Goal: Task Accomplishment & Management: Manage account settings

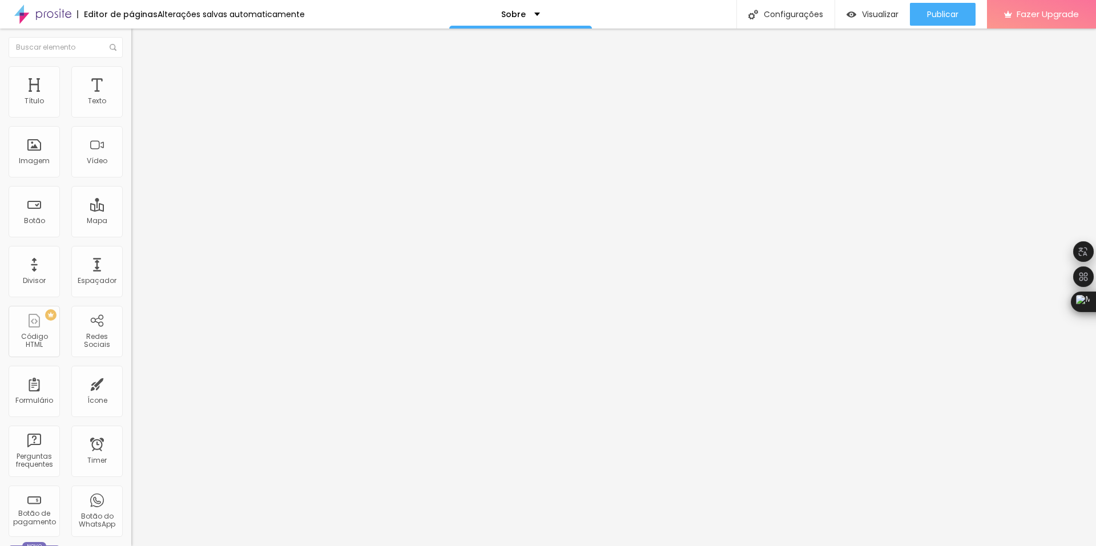
click at [131, 98] on span "Trocar imagem" at bounding box center [162, 94] width 62 height 10
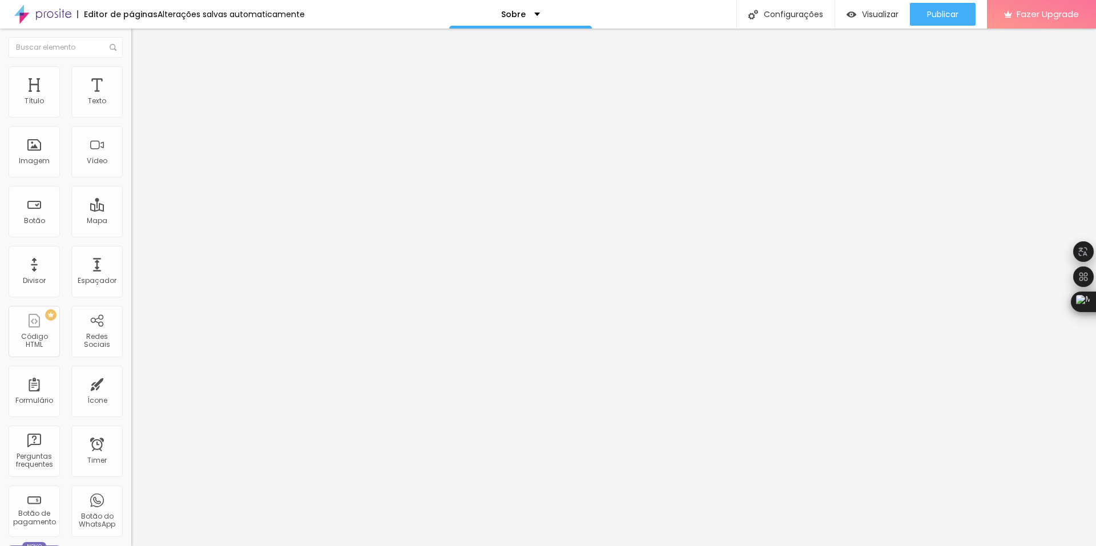
click at [131, 98] on span "Trocar imagem" at bounding box center [162, 94] width 62 height 10
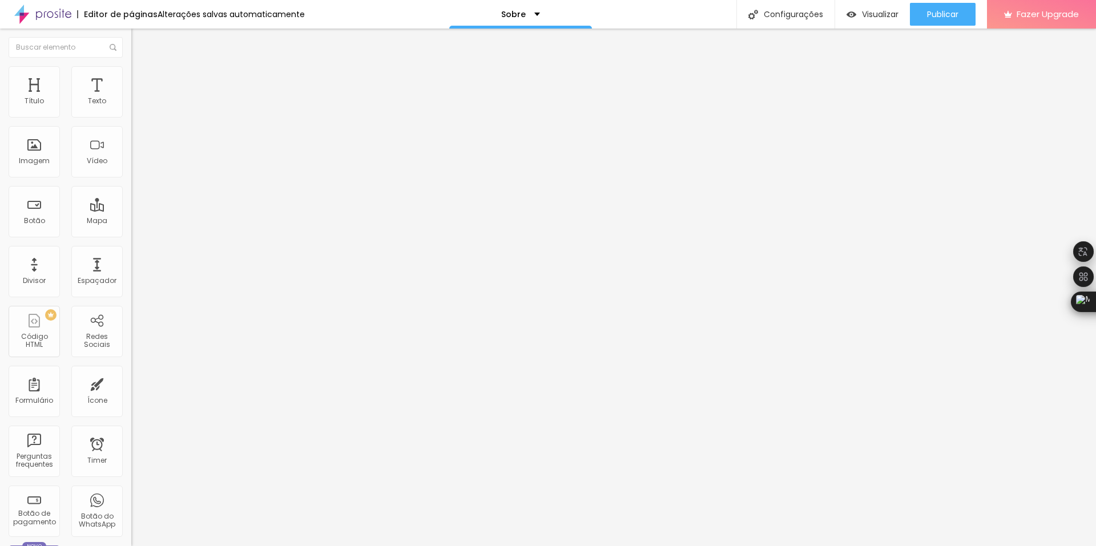
click at [140, 39] on img "button" at bounding box center [144, 41] width 9 height 9
click at [131, 98] on span "Adicionar imagem" at bounding box center [168, 94] width 74 height 10
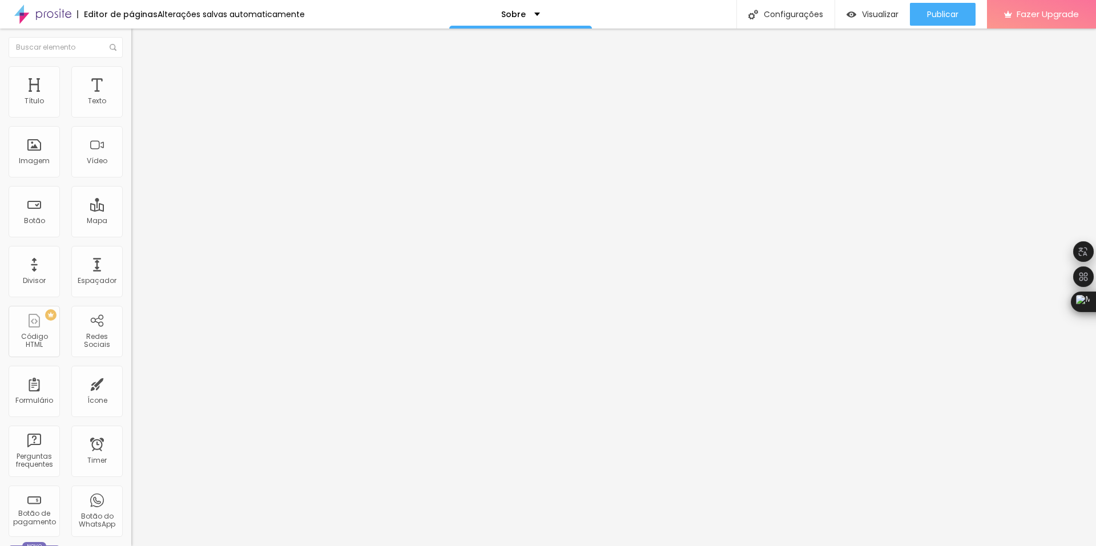
drag, startPoint x: 570, startPoint y: 246, endPoint x: 653, endPoint y: 244, distance: 82.8
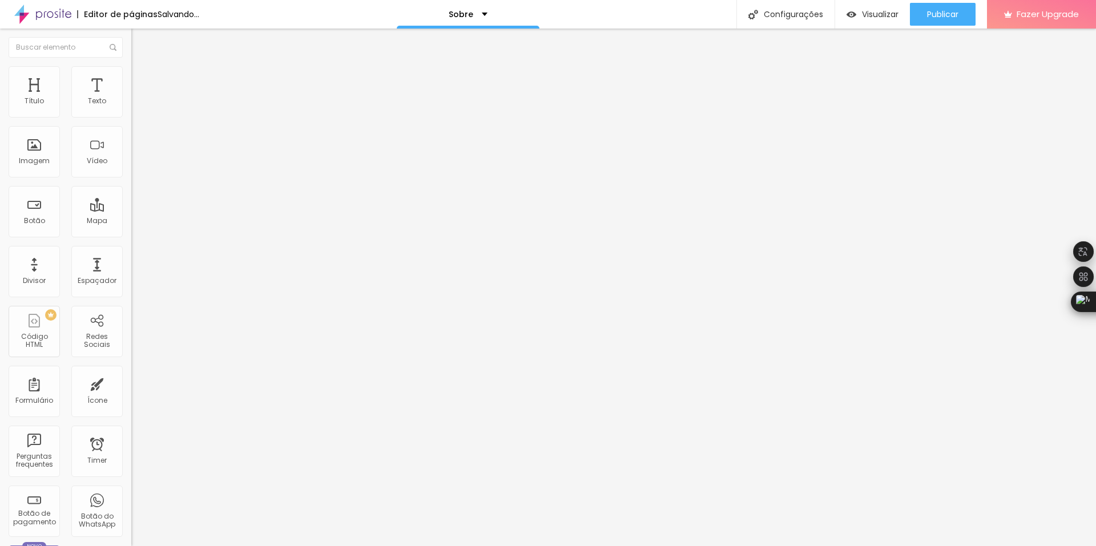
click at [131, 98] on span "Trocar imagem" at bounding box center [162, 94] width 62 height 10
click at [131, 111] on img at bounding box center [135, 109] width 8 height 8
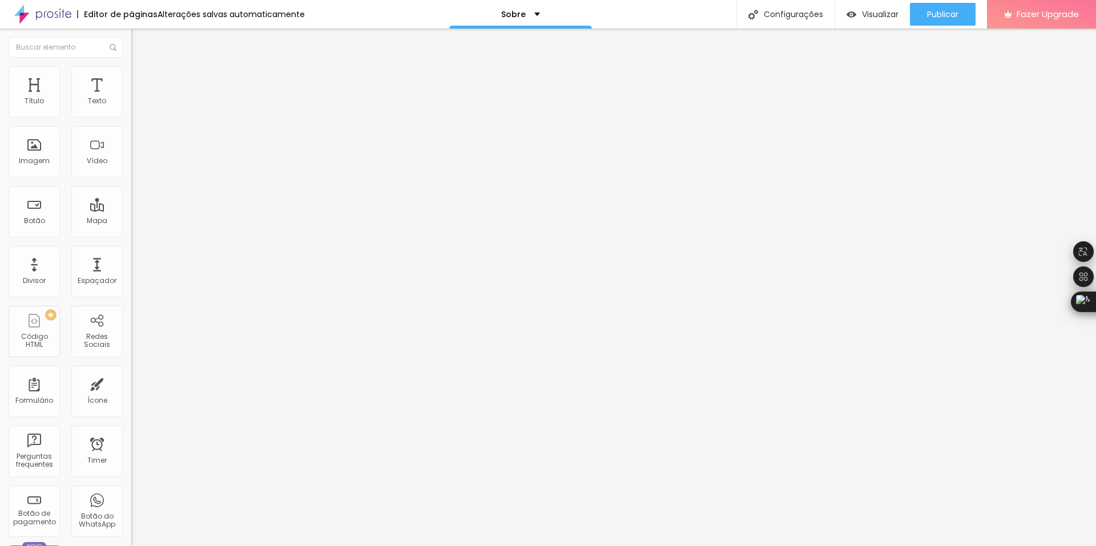
click at [131, 104] on img at bounding box center [135, 100] width 8 height 8
click at [131, 65] on img at bounding box center [136, 60] width 10 height 10
click at [140, 39] on img "button" at bounding box center [144, 41] width 9 height 9
drag, startPoint x: 17, startPoint y: 36, endPoint x: 19, endPoint y: 42, distance: 6.7
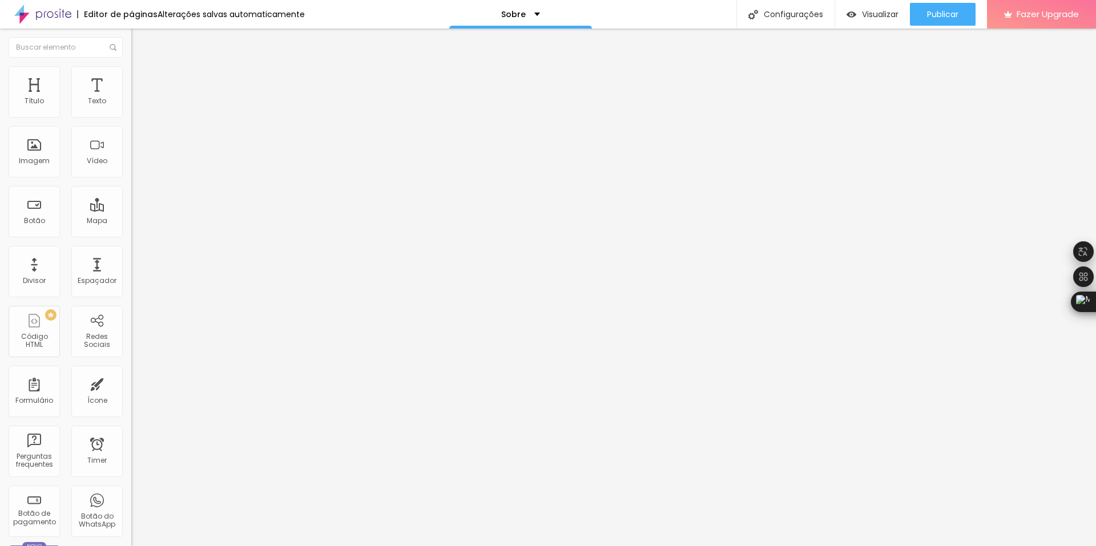
click at [131, 37] on button "Editar Coluna" at bounding box center [196, 42] width 131 height 26
click at [131, 70] on img at bounding box center [136, 71] width 10 height 10
type input "11"
type input "12"
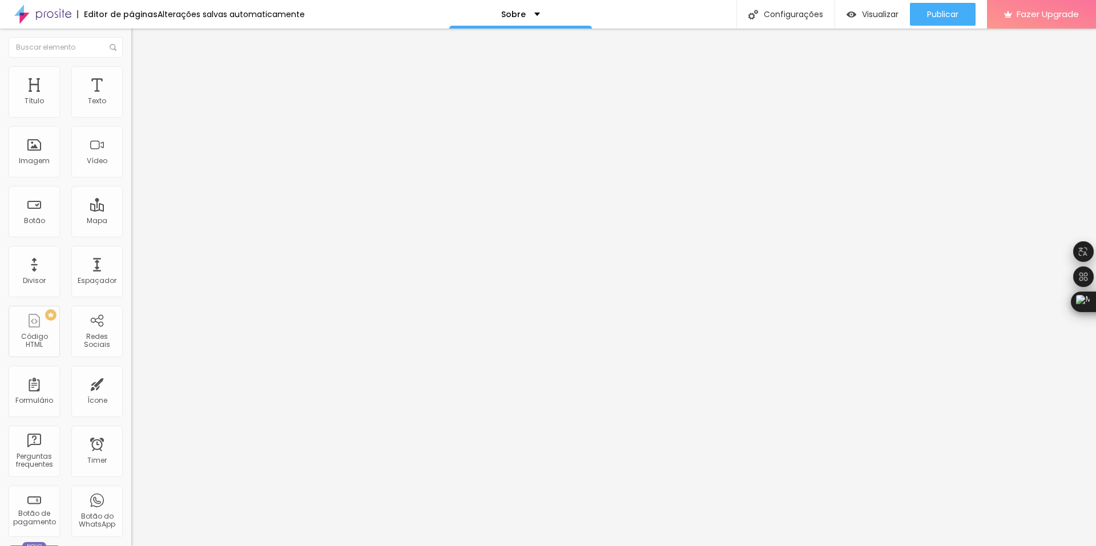
type input "12"
type input "13"
type input "14"
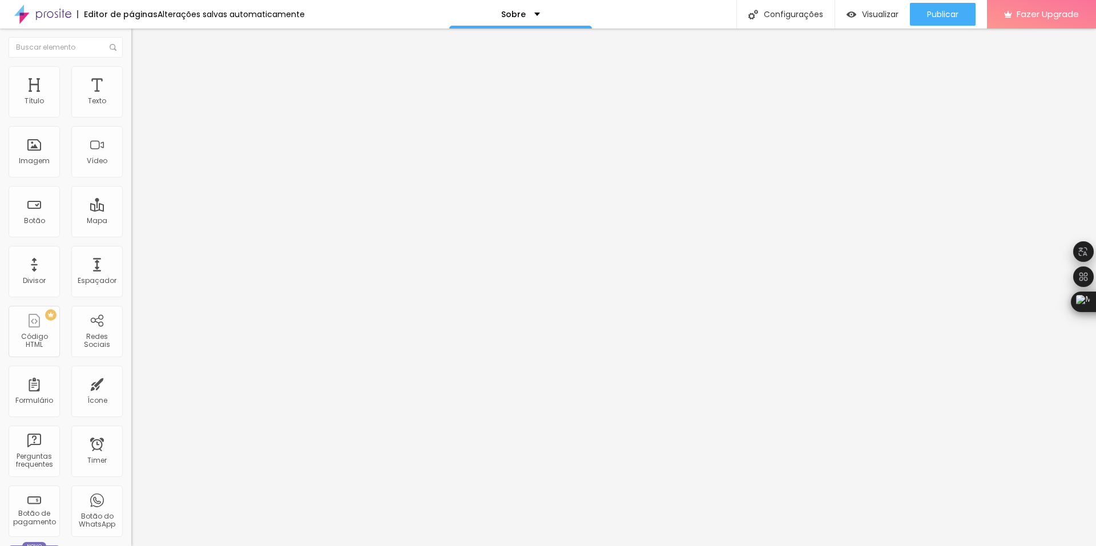
type input "15"
type input "16"
type input "18"
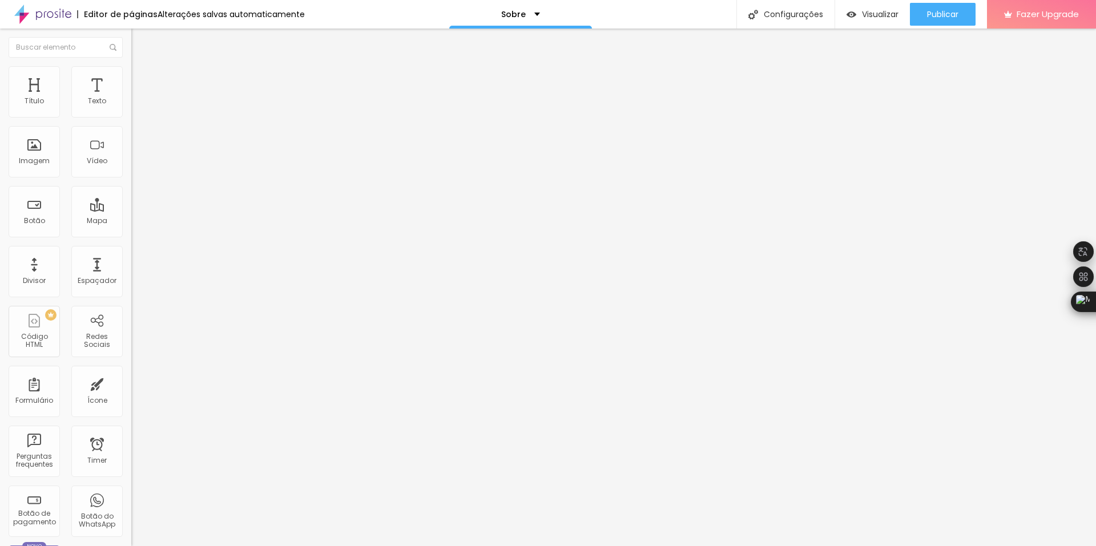
type input "18"
type input "19"
type input "20"
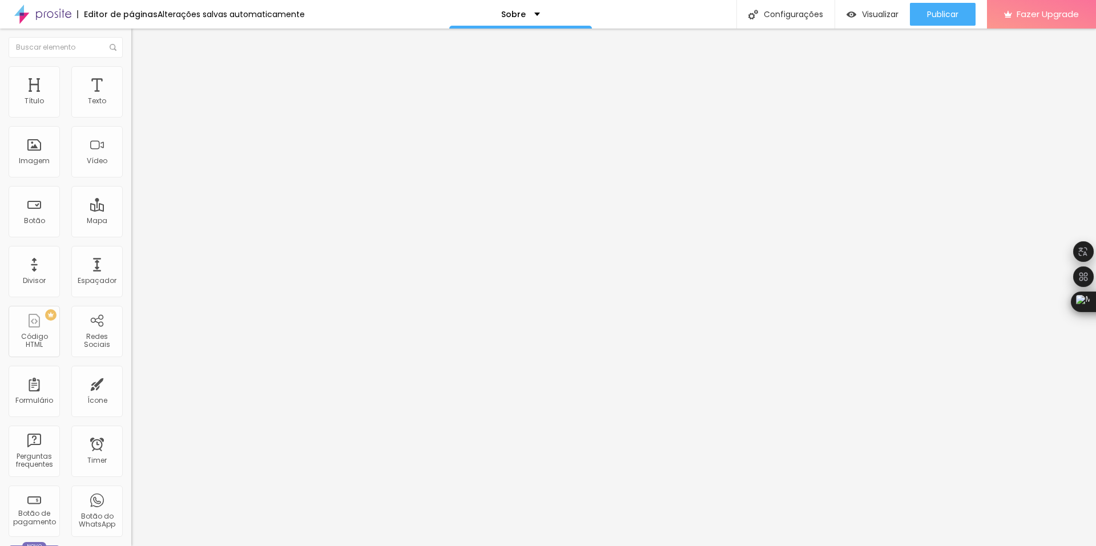
type input "21"
type input "22"
type input "23"
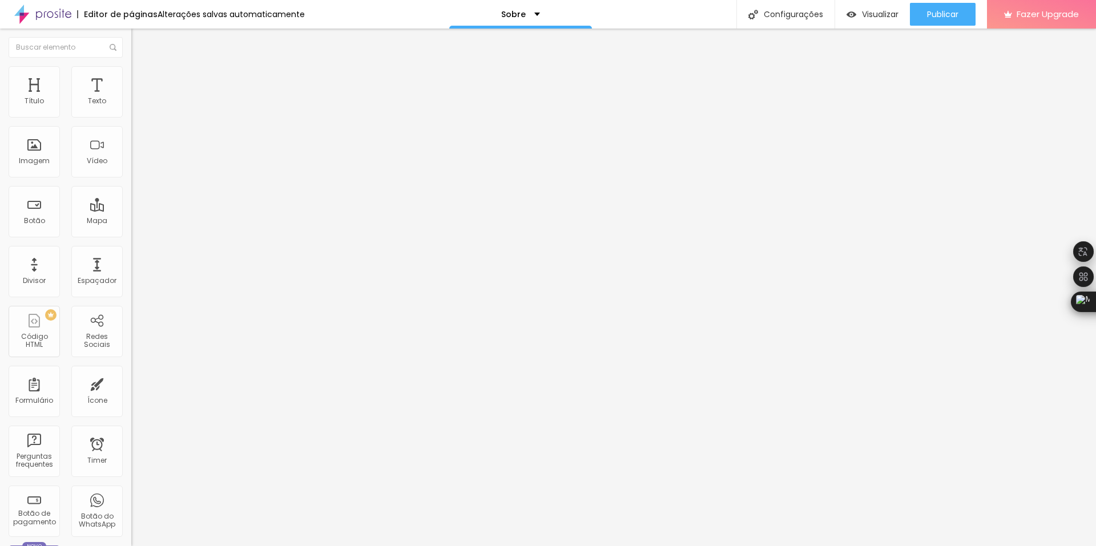
type input "23"
type input "24"
type input "25"
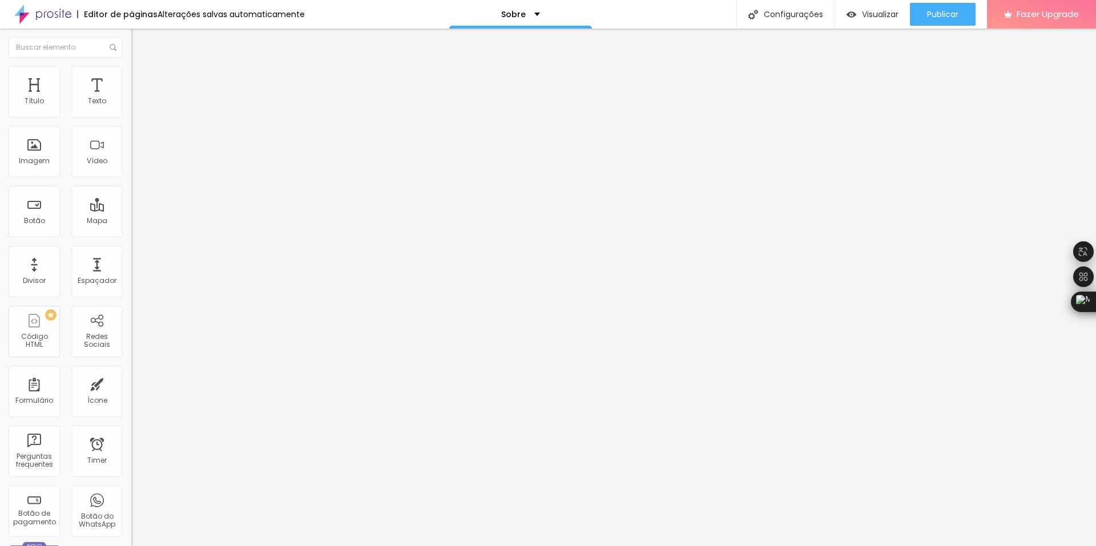
type input "26"
type input "27"
type input "28"
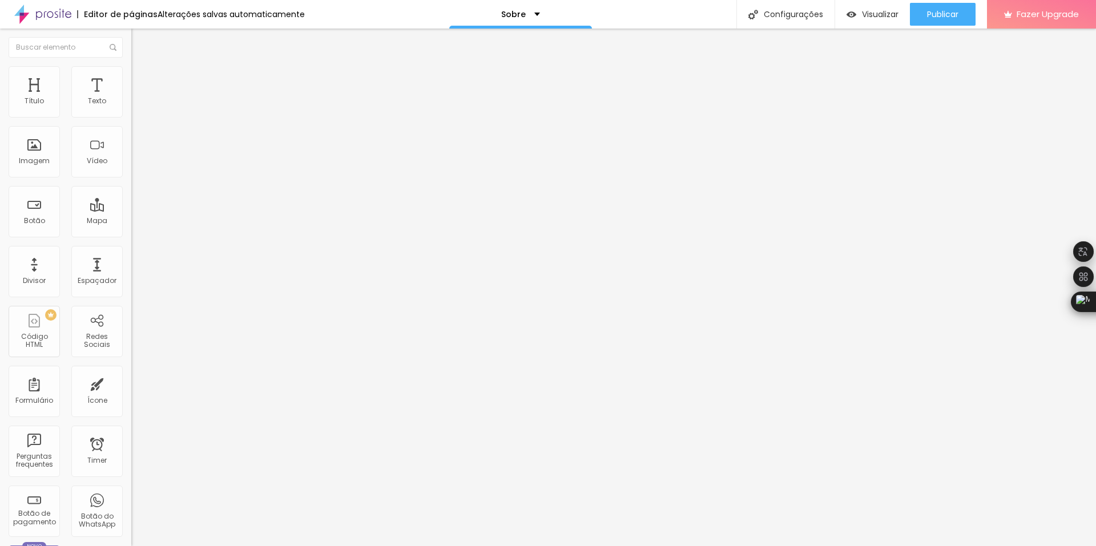
type input "28"
type input "29"
type input "30"
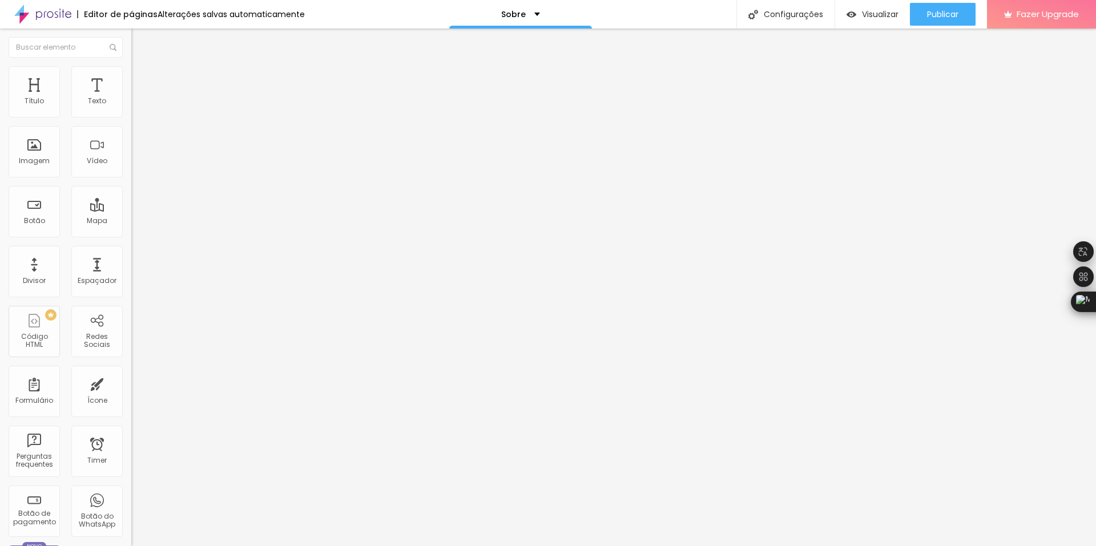
type input "29"
type input "28"
type input "27"
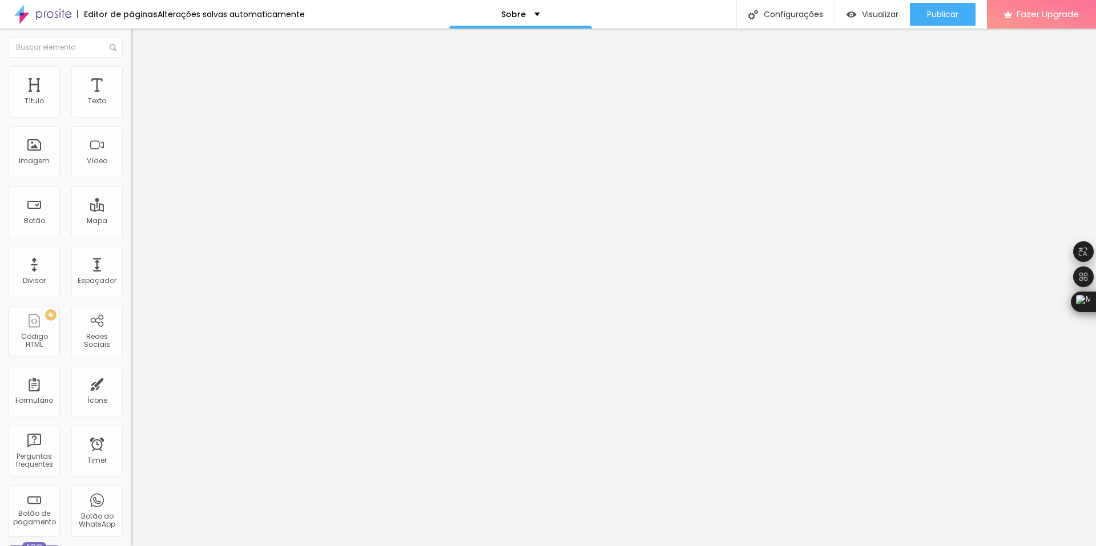
type input "27"
type input "26"
type input "25"
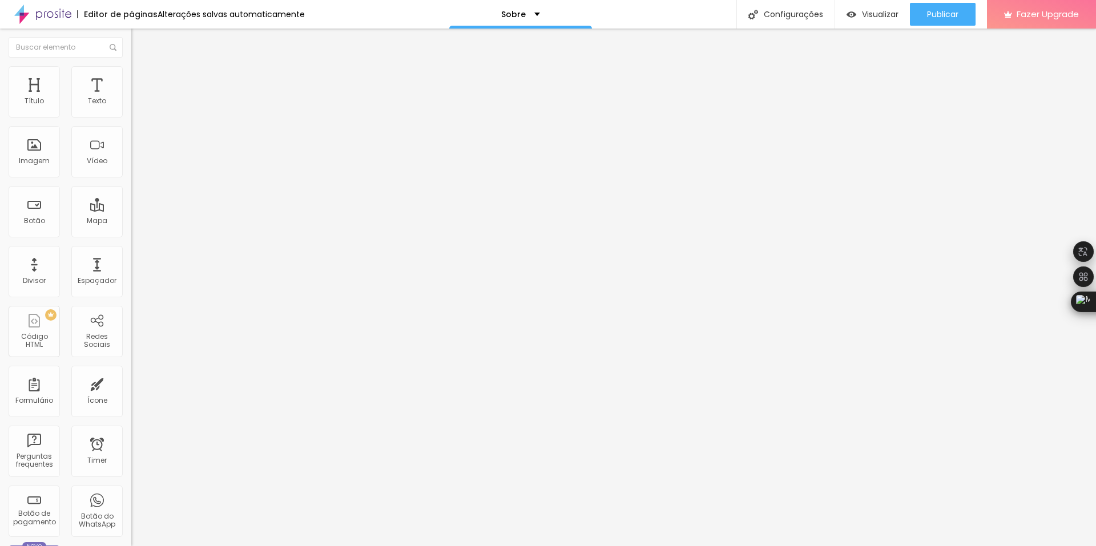
type input "23"
type input "22"
type input "21"
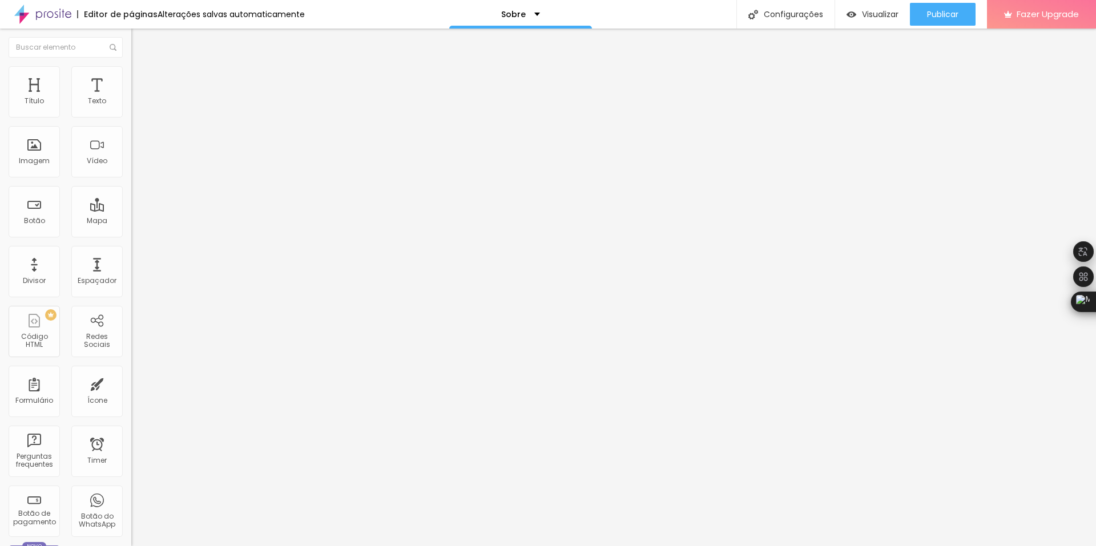
type input "21"
type input "19"
type input "18"
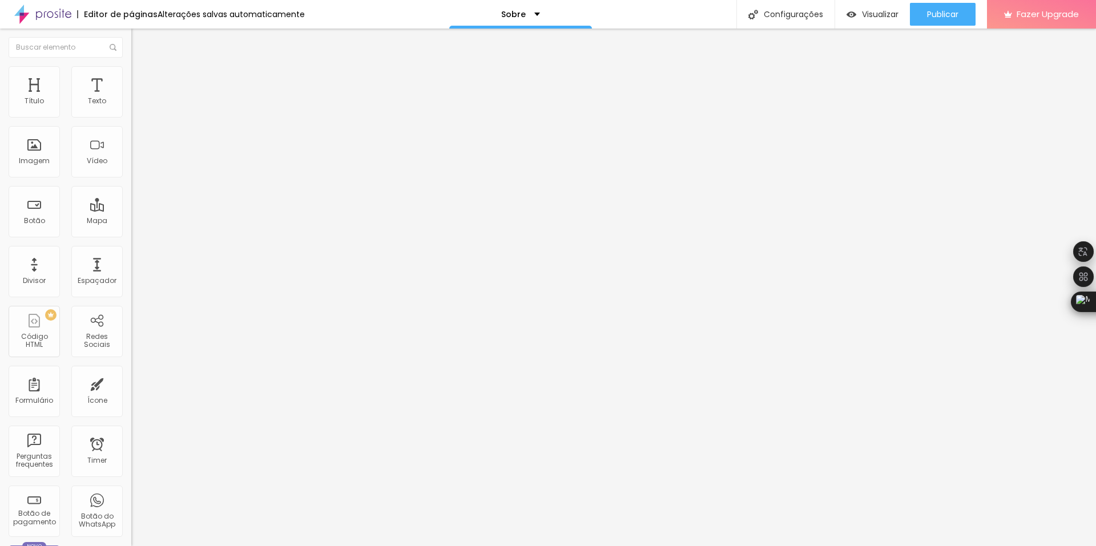
type input "17"
type input "16"
type input "14"
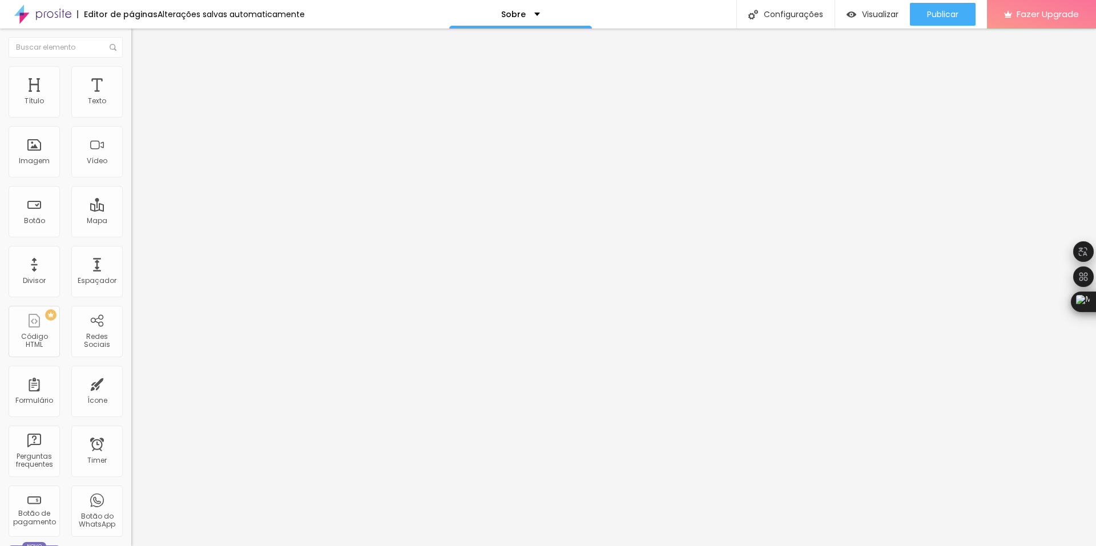
type input "14"
type input "12"
type input "11"
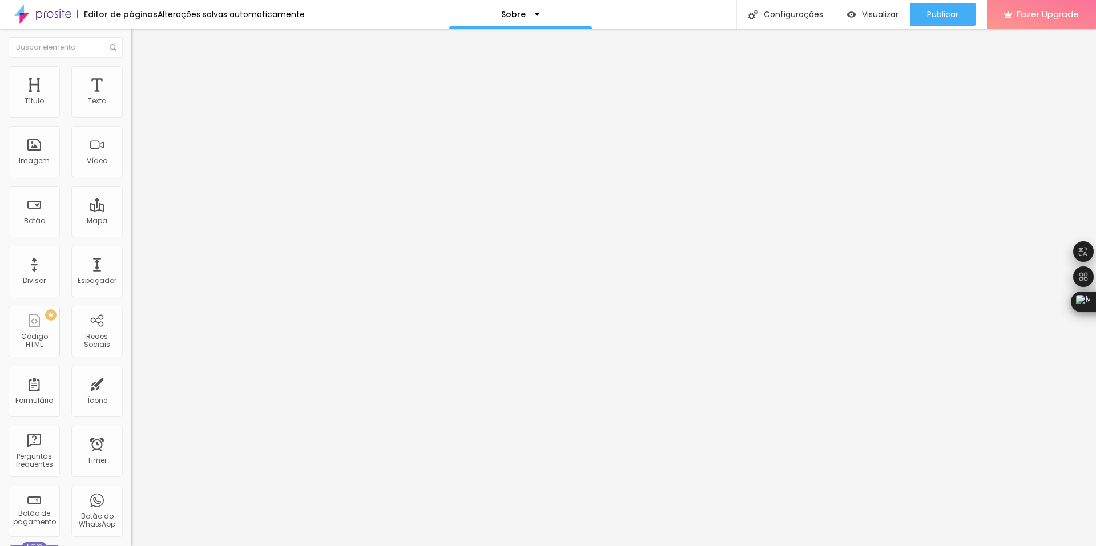
type input "10"
type input "8"
type input "7"
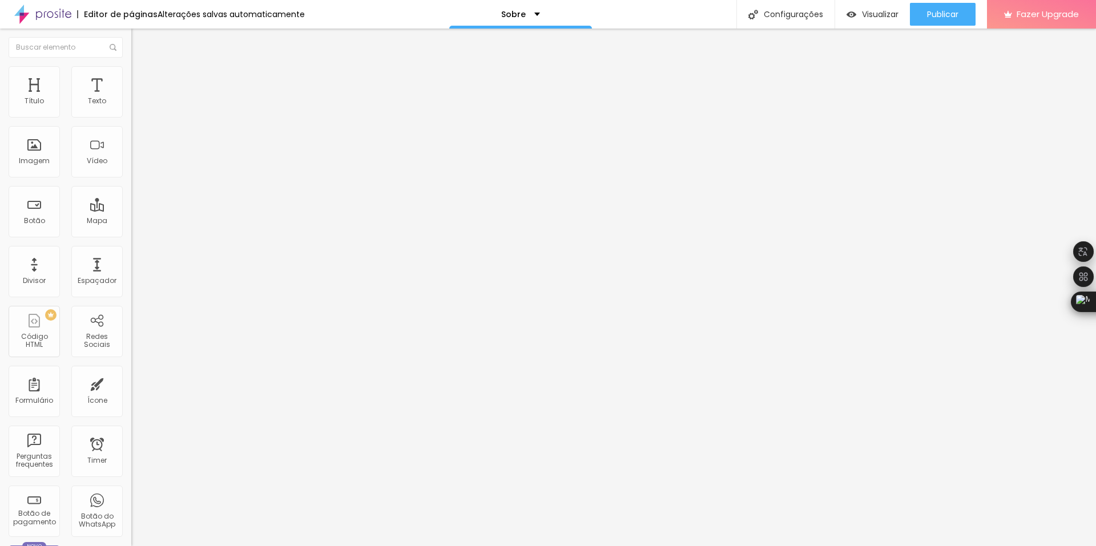
type input "7"
type input "6"
type input "7"
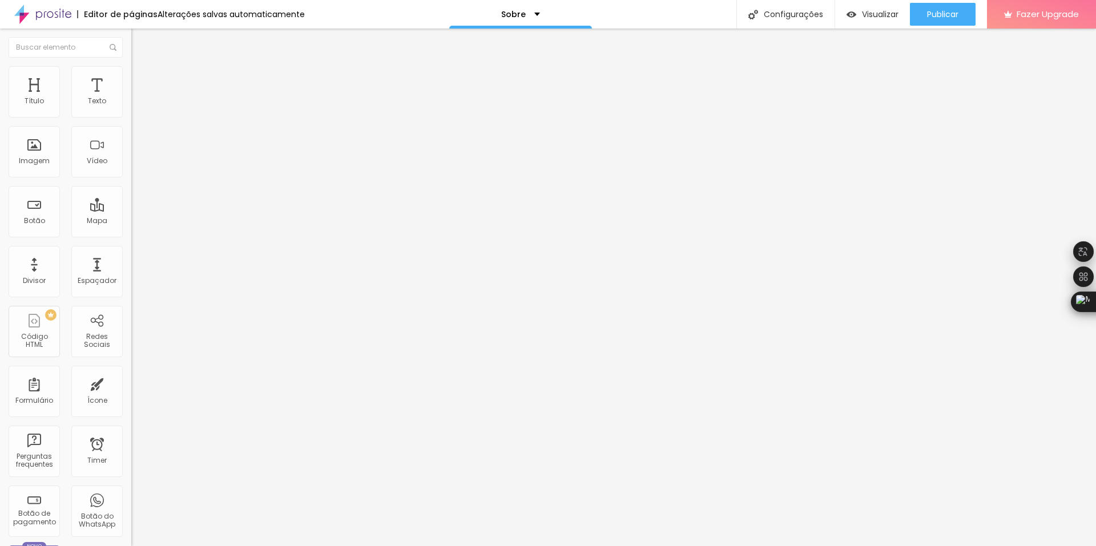
type input "7"
click at [131, 210] on input "range" at bounding box center [168, 214] width 74 height 9
type input "13"
type input "14"
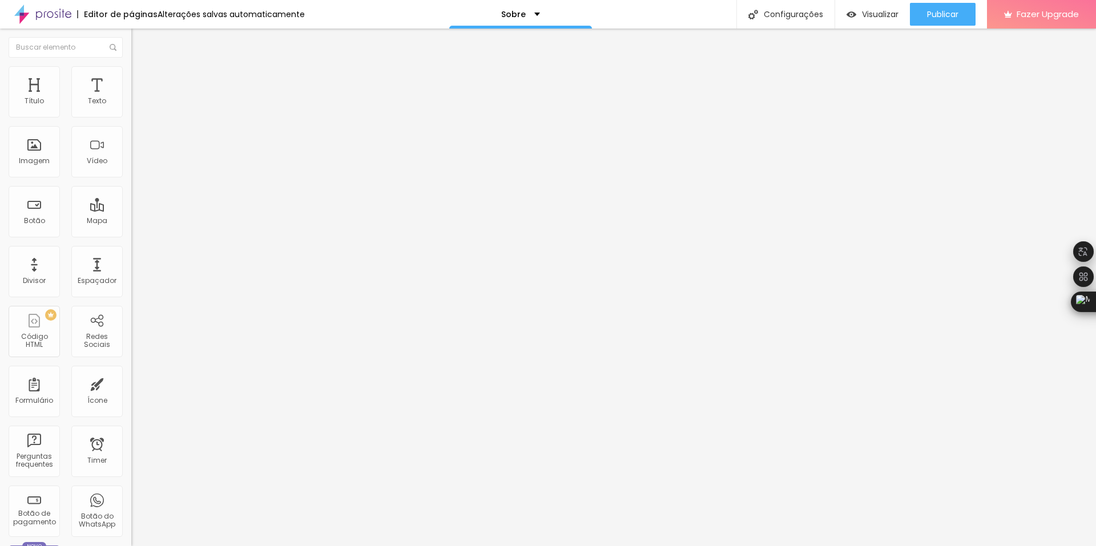
type input "14"
type input "16"
type input "17"
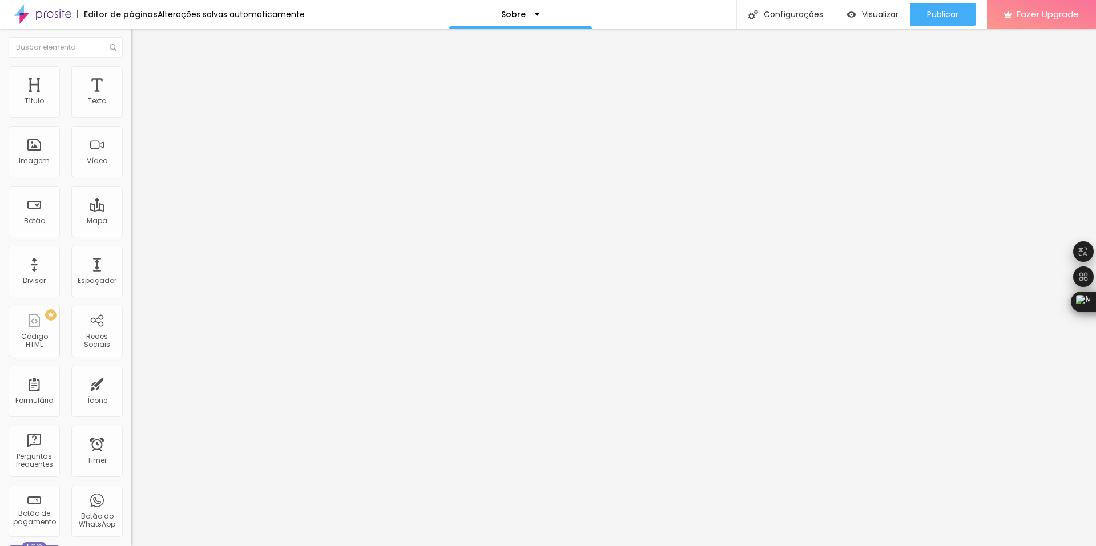
type input "18"
type input "20"
type input "21"
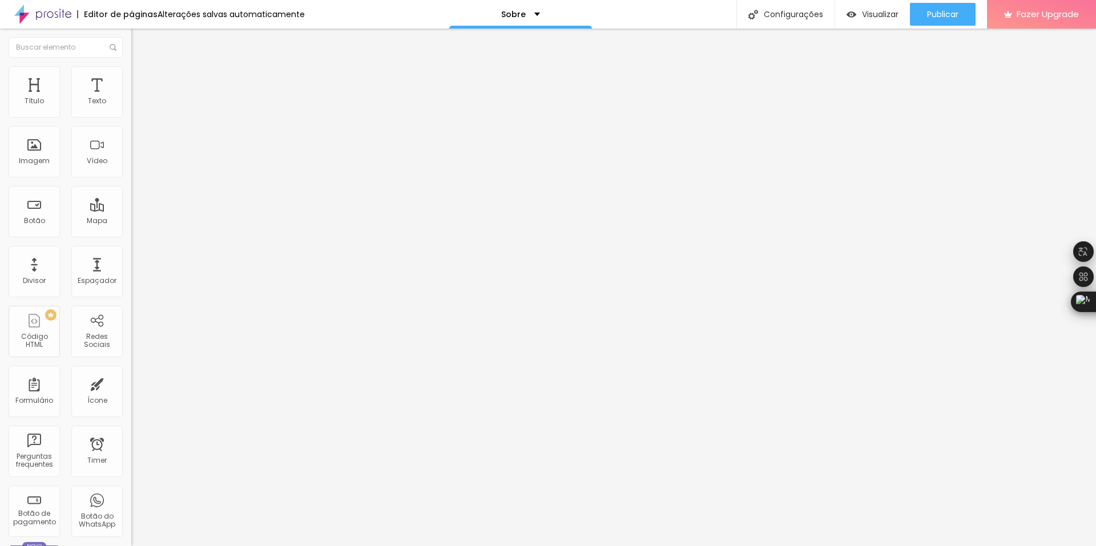
type input "21"
type input "23"
type input "25"
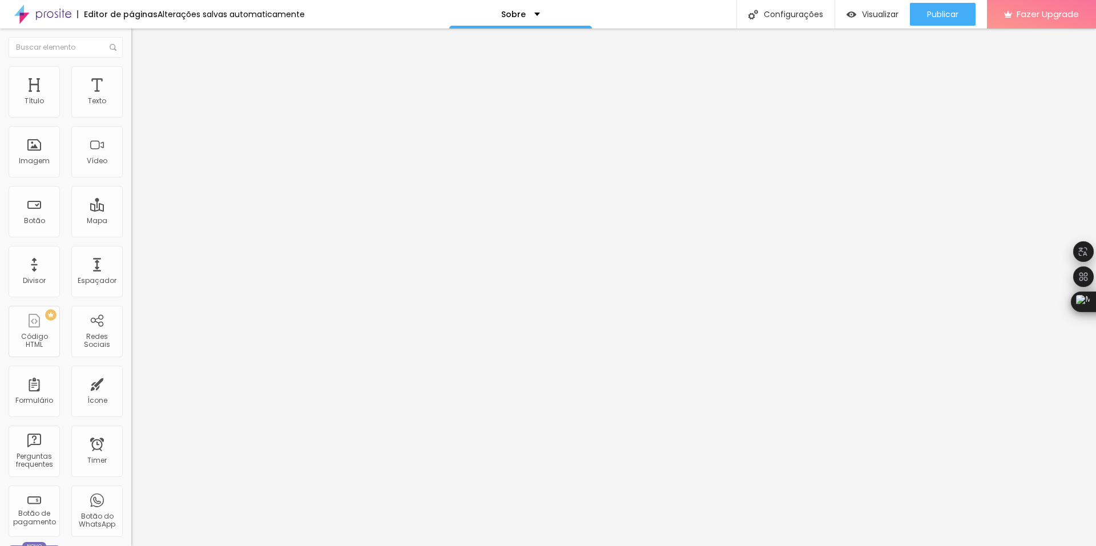
type input "28"
type input "30"
type input "28"
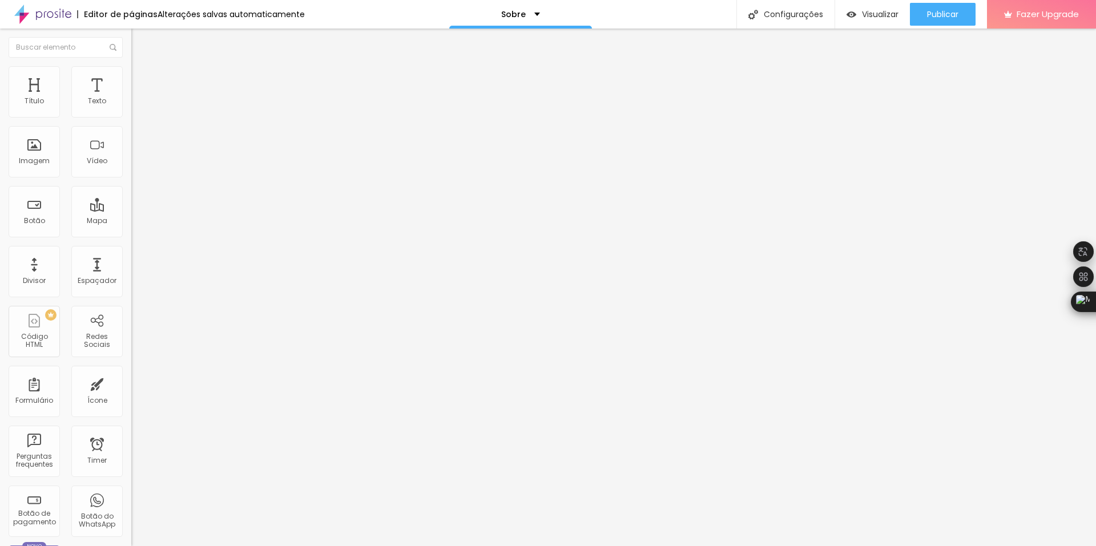
type input "28"
type input "27"
type input "26"
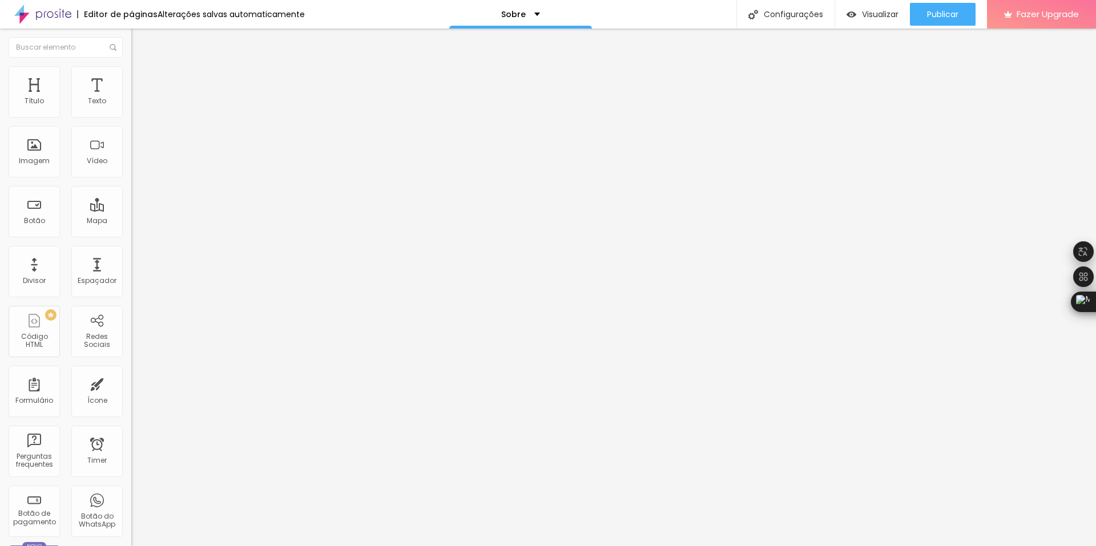
type input "25"
type input "23"
type input "22"
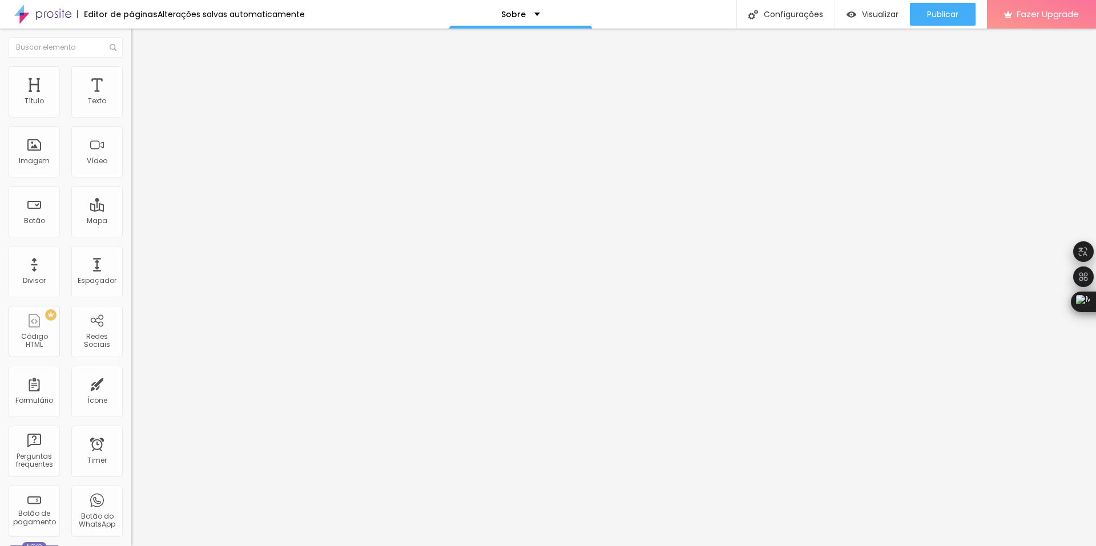
type input "22"
type input "21"
type input "20"
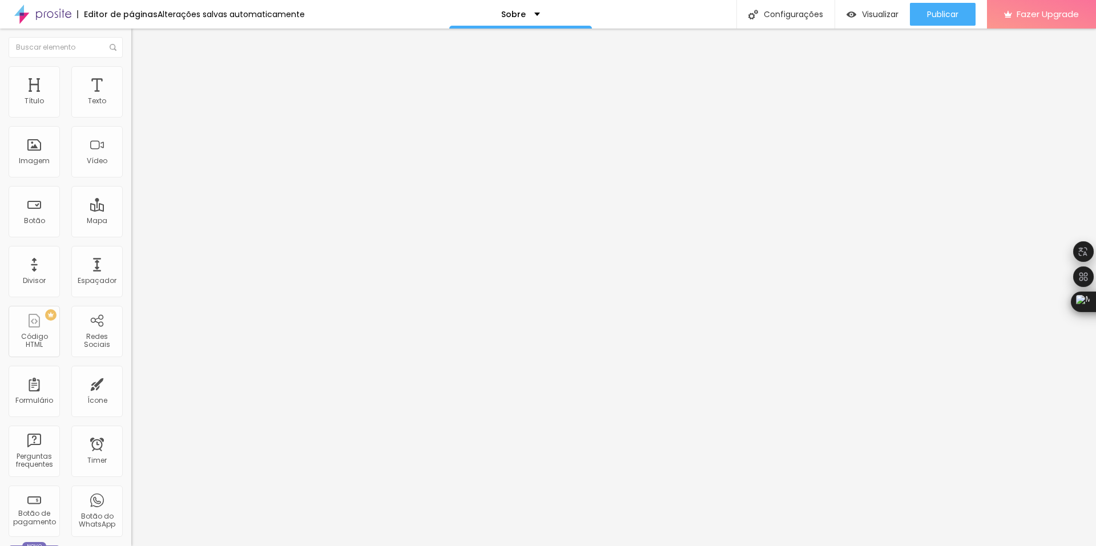
type input "19"
type input "18"
type input "16"
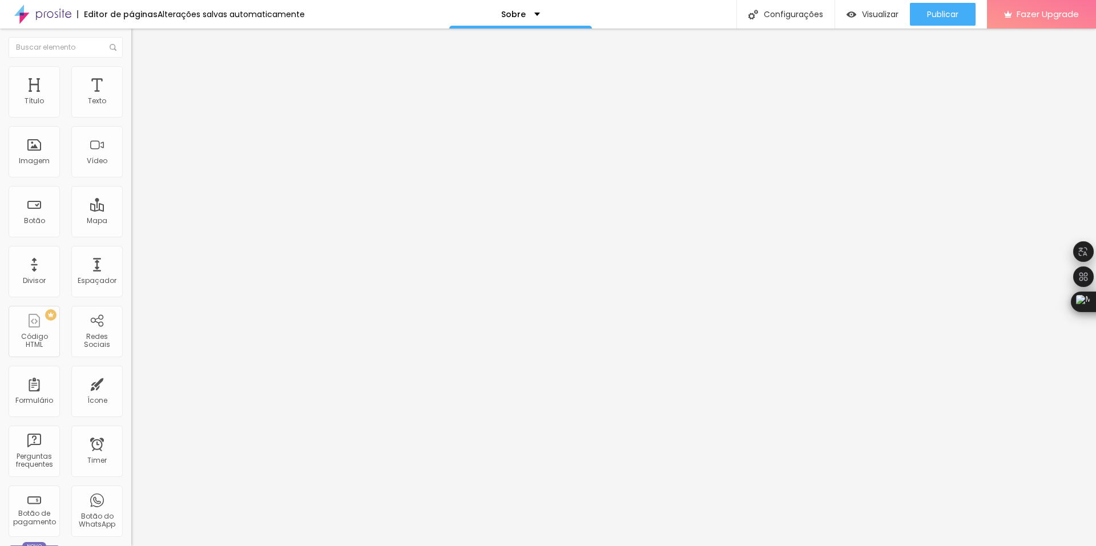
type input "16"
type input "13"
type input "12"
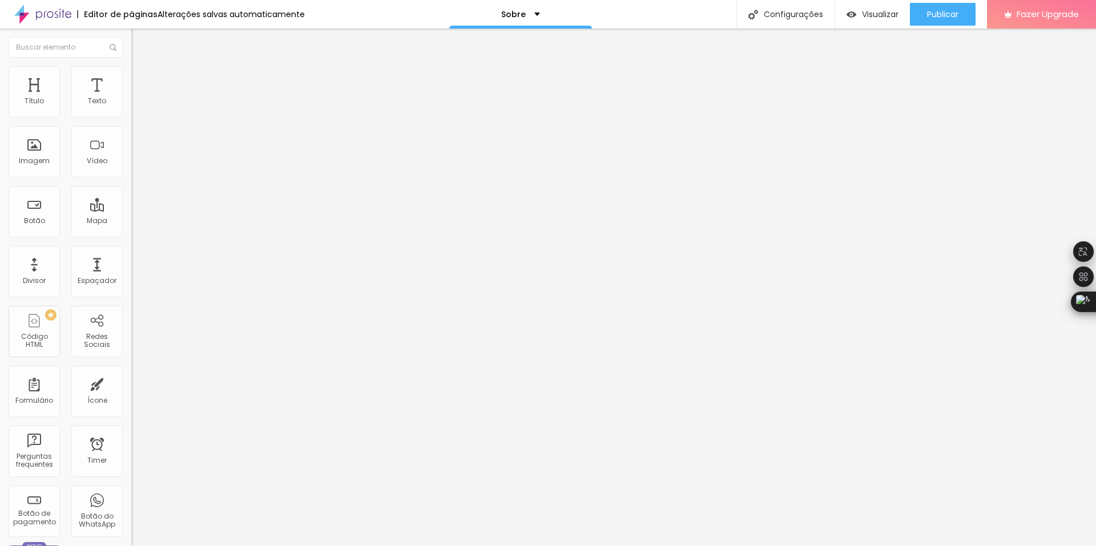
type input "11"
type input "10"
type input "9"
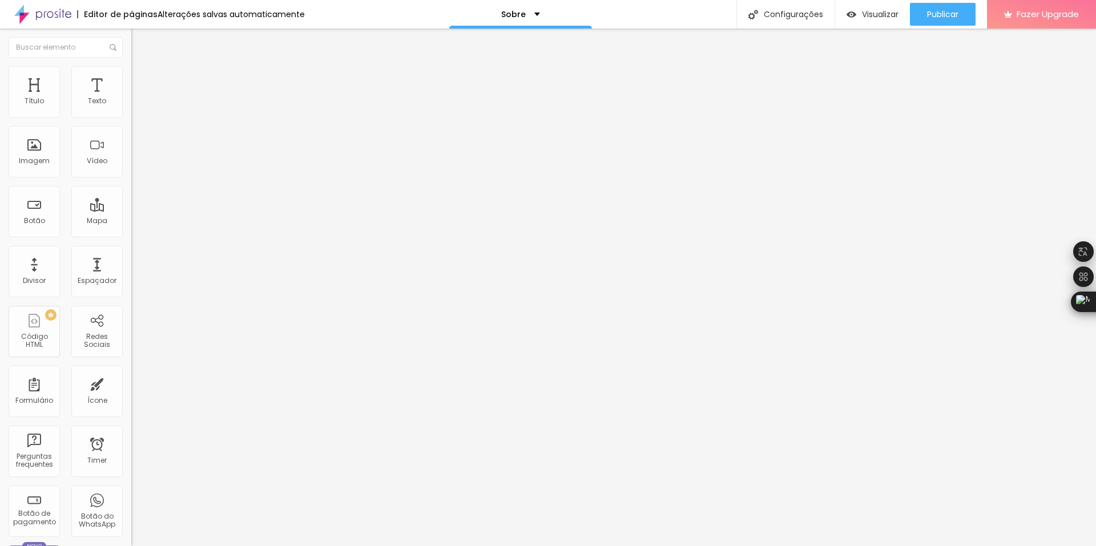
type input "9"
type input "8"
drag, startPoint x: 35, startPoint y: 134, endPoint x: 33, endPoint y: 127, distance: 6.9
type input "8"
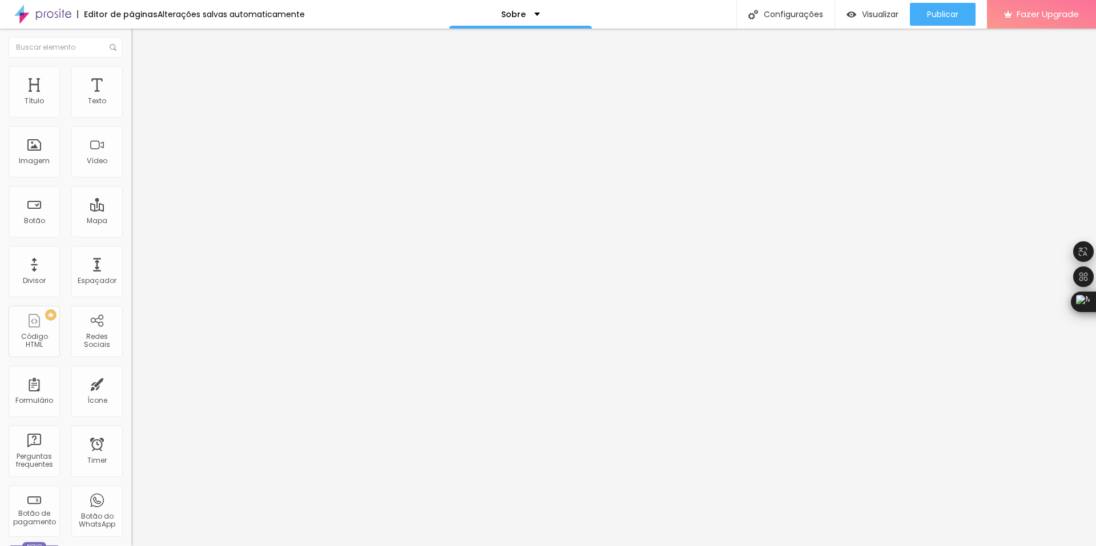
click at [131, 372] on input "range" at bounding box center [168, 376] width 74 height 9
click at [131, 65] on img at bounding box center [136, 60] width 10 height 10
click at [131, 110] on button "button" at bounding box center [139, 104] width 16 height 12
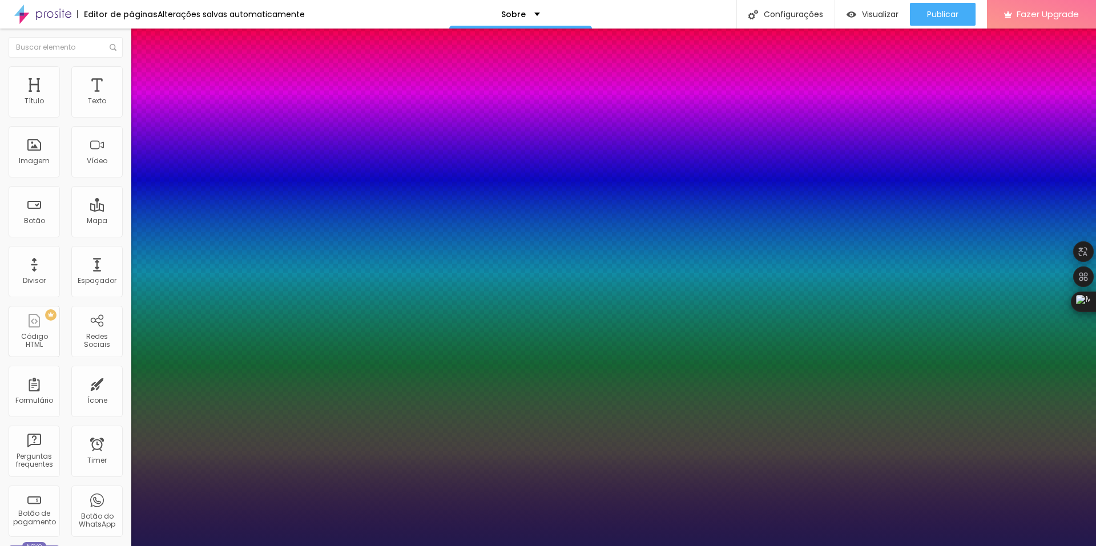
type input "1"
type input "19"
type input "1"
type input "20"
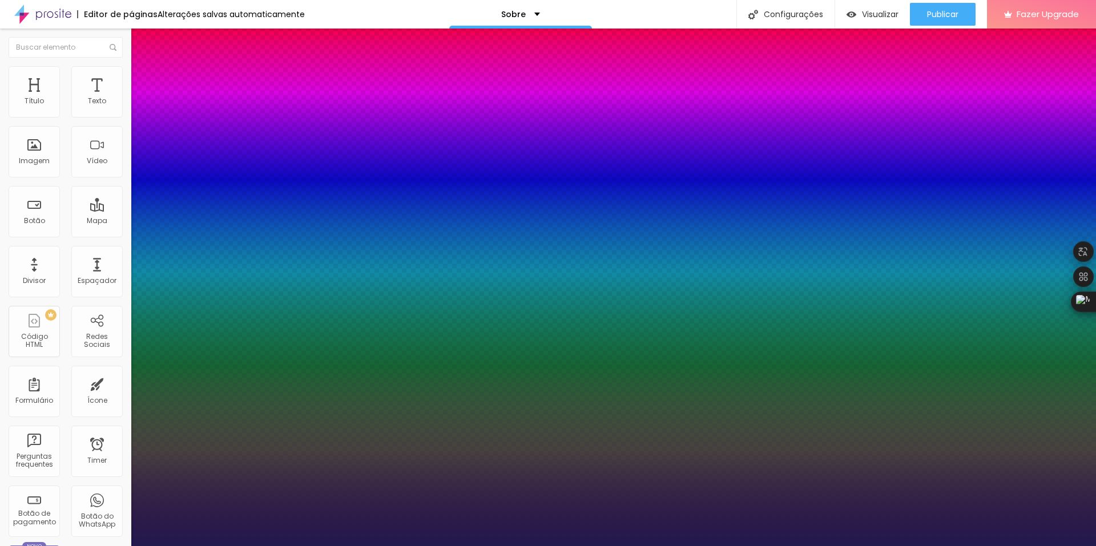
type input "20"
type input "1"
type input "21"
type input "1"
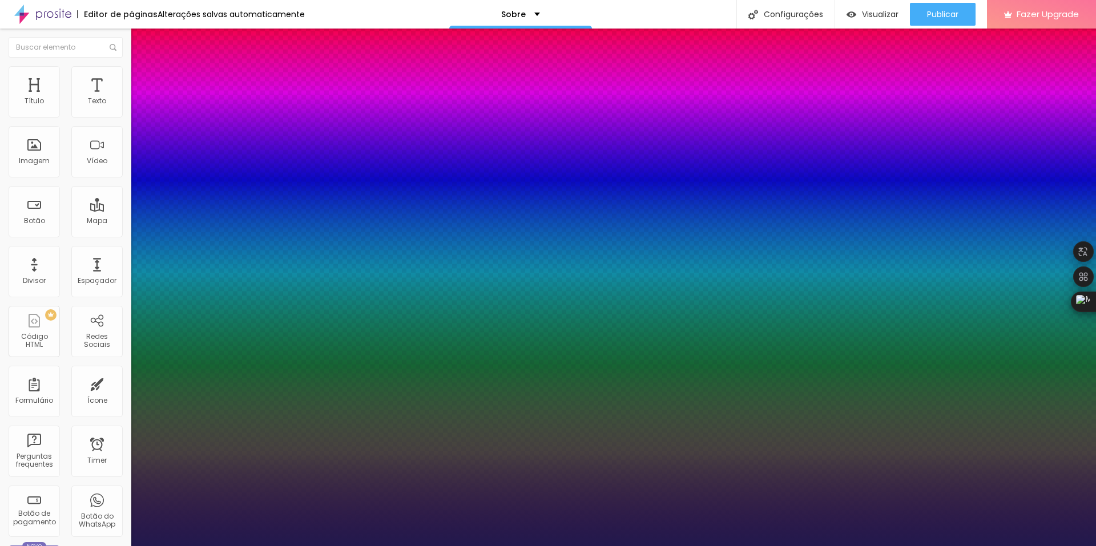
type input "22"
type input "1"
type input "23"
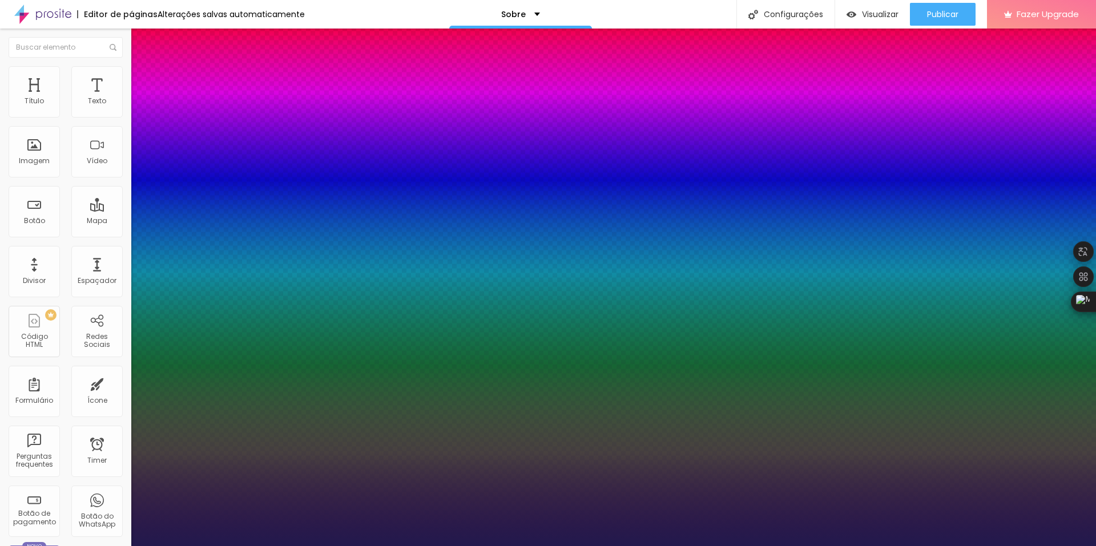
type input "1"
type input "24"
type input "1"
type input "25"
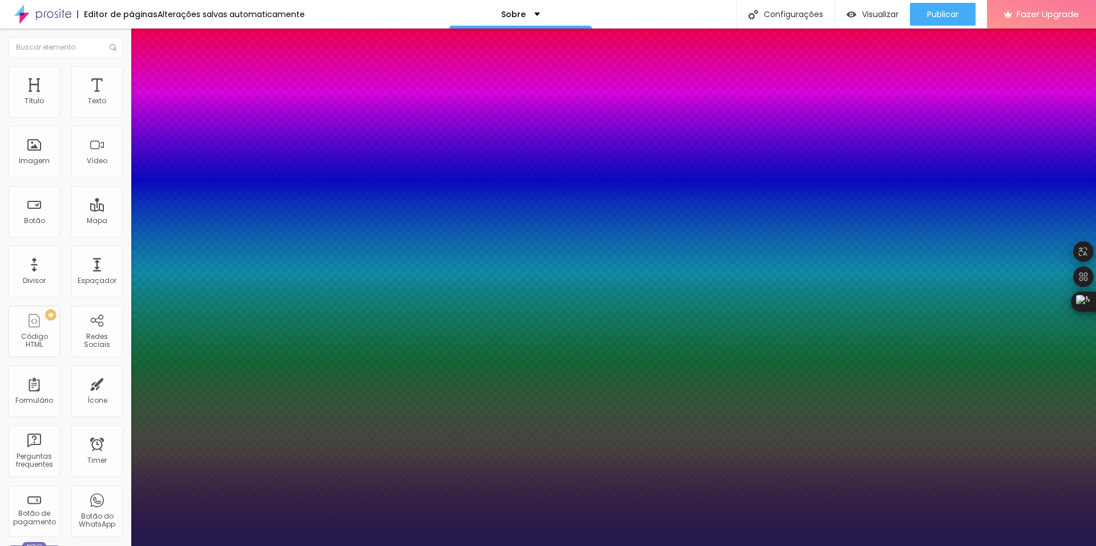
type input "25"
type input "1"
type input "26"
type input "1"
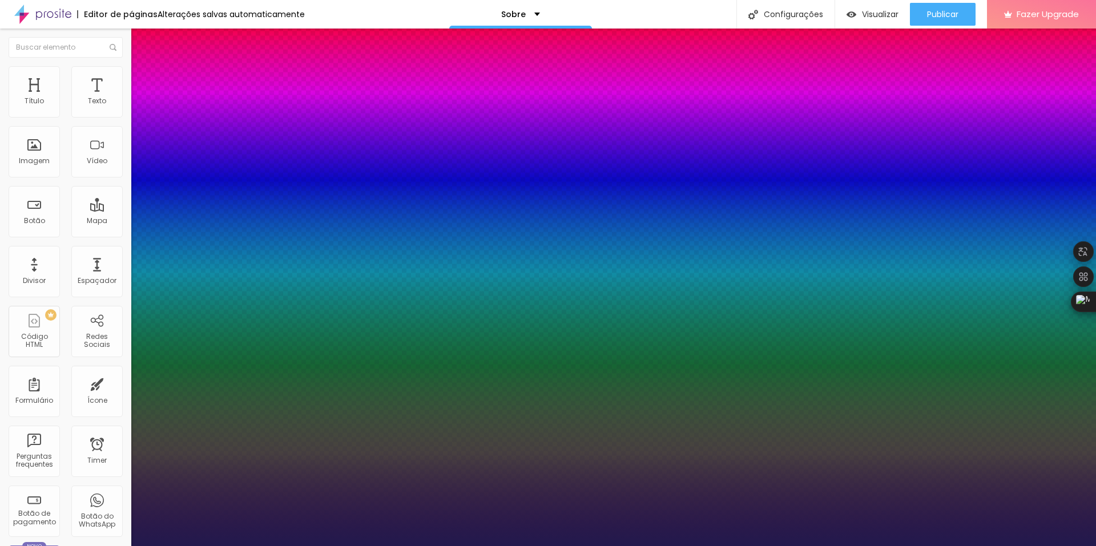
type input "27"
type input "1"
type input "28"
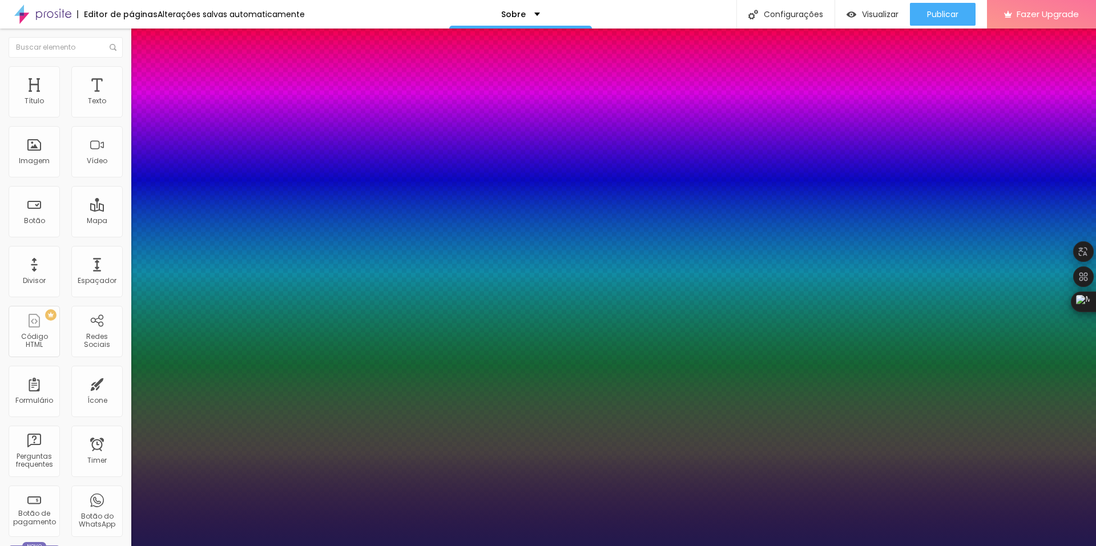
type input "1"
type input "29"
type input "1"
type input "30"
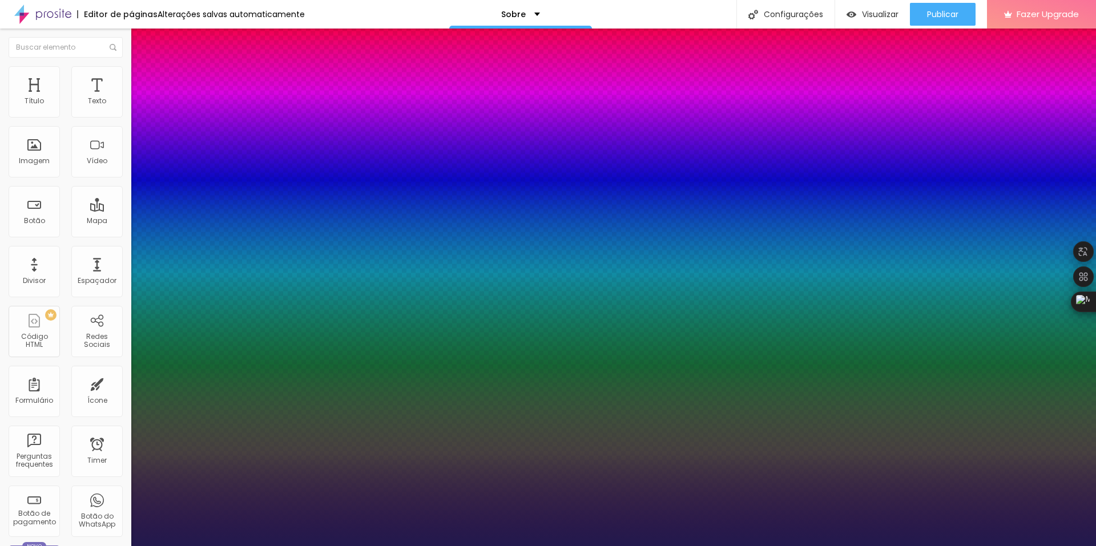
type input "30"
type input "1"
type input "31"
type input "1"
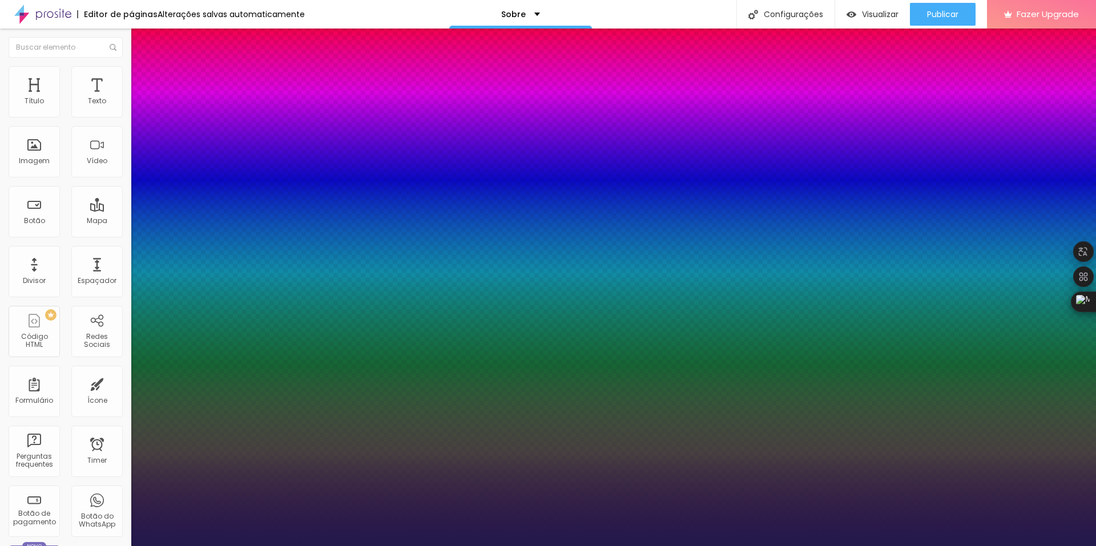
type input "33"
type input "1"
type input "35"
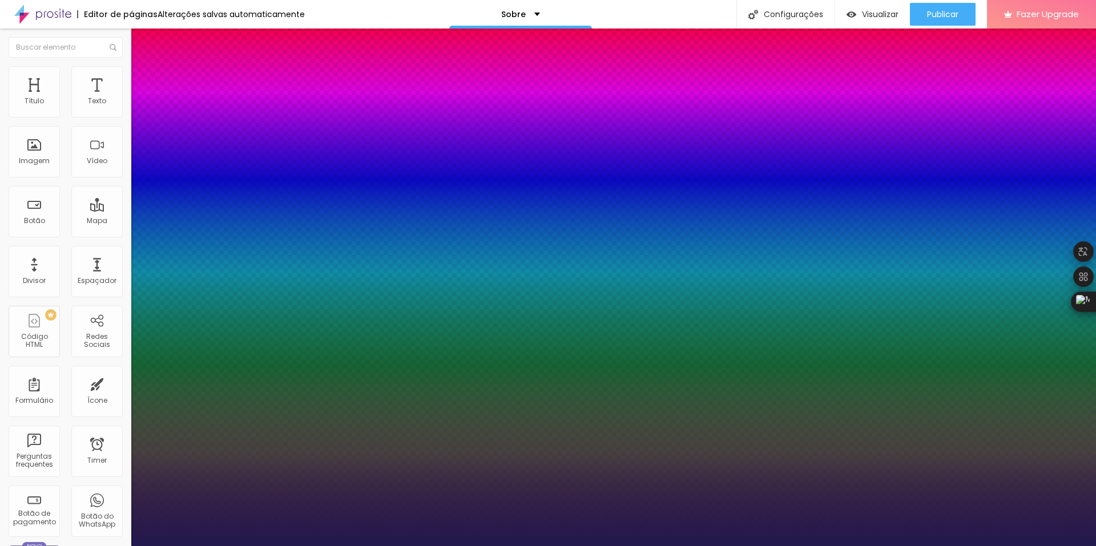
type input "1"
type input "37"
type input "1"
type input "38"
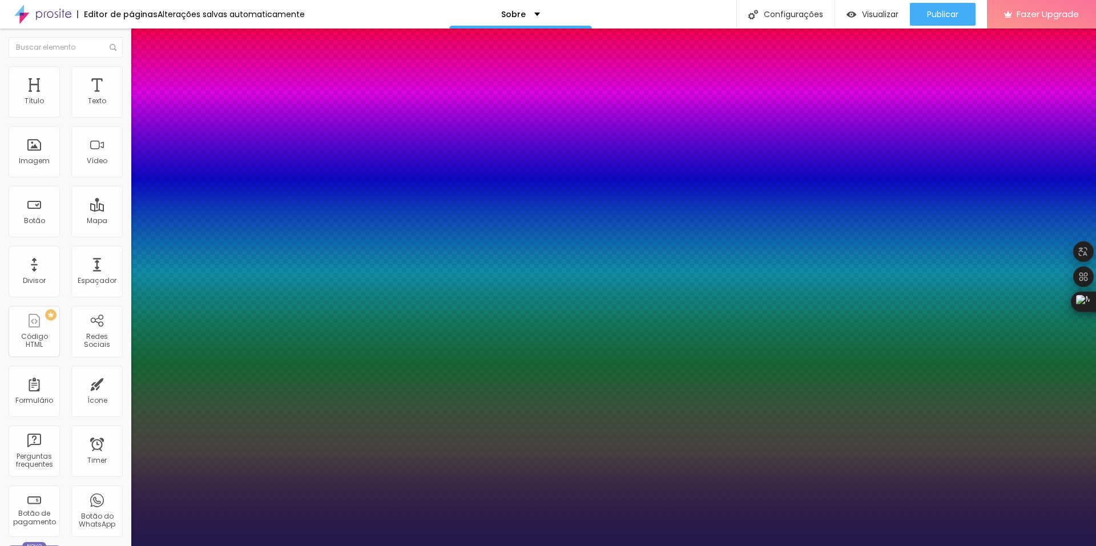
type input "38"
type input "1"
type input "40"
type input "1"
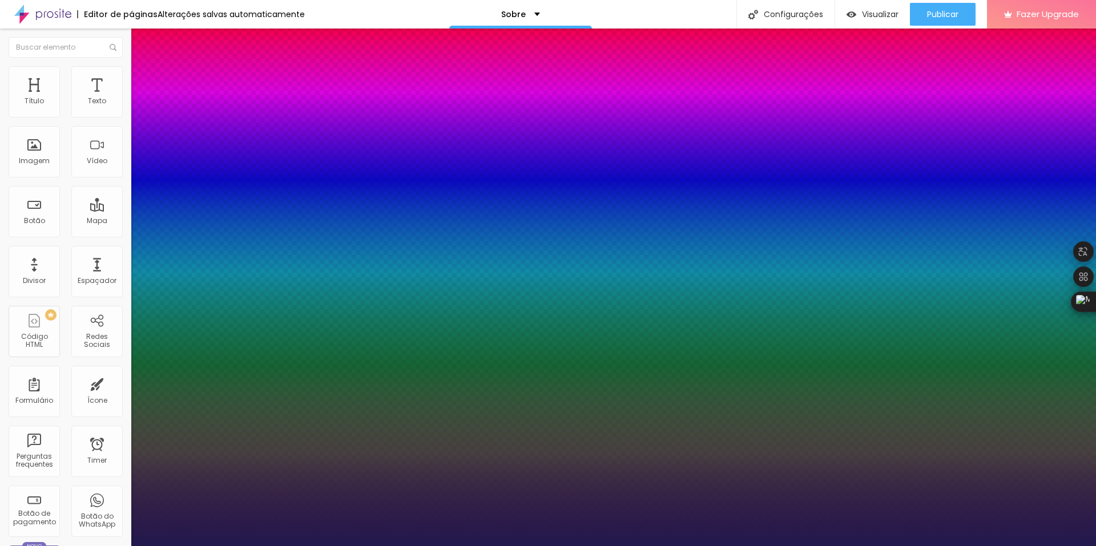
type input "41"
type input "1"
type input "42"
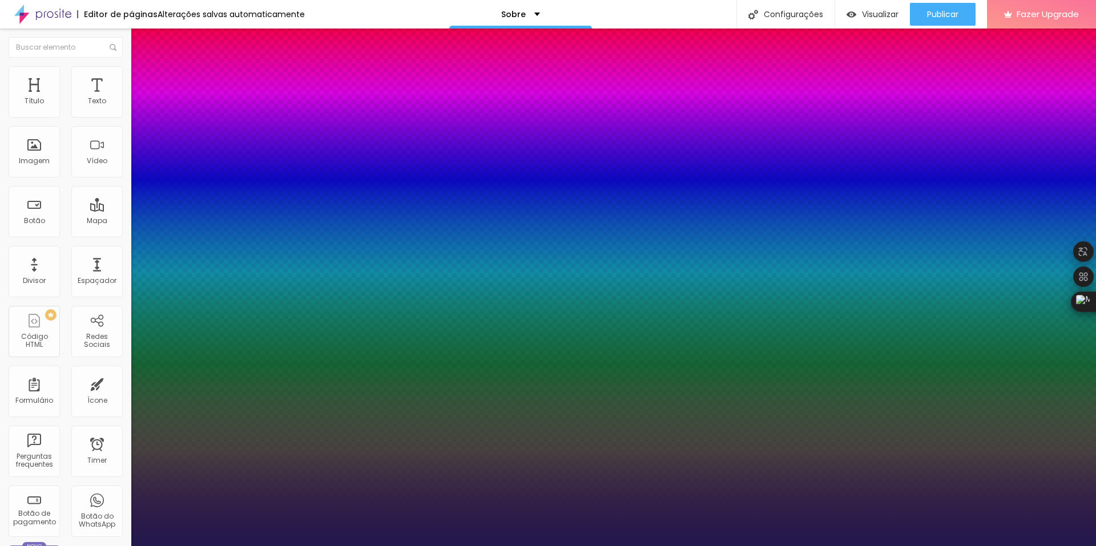
type input "1"
type input "43"
type input "1"
drag, startPoint x: 156, startPoint y: 196, endPoint x: 182, endPoint y: 196, distance: 25.7
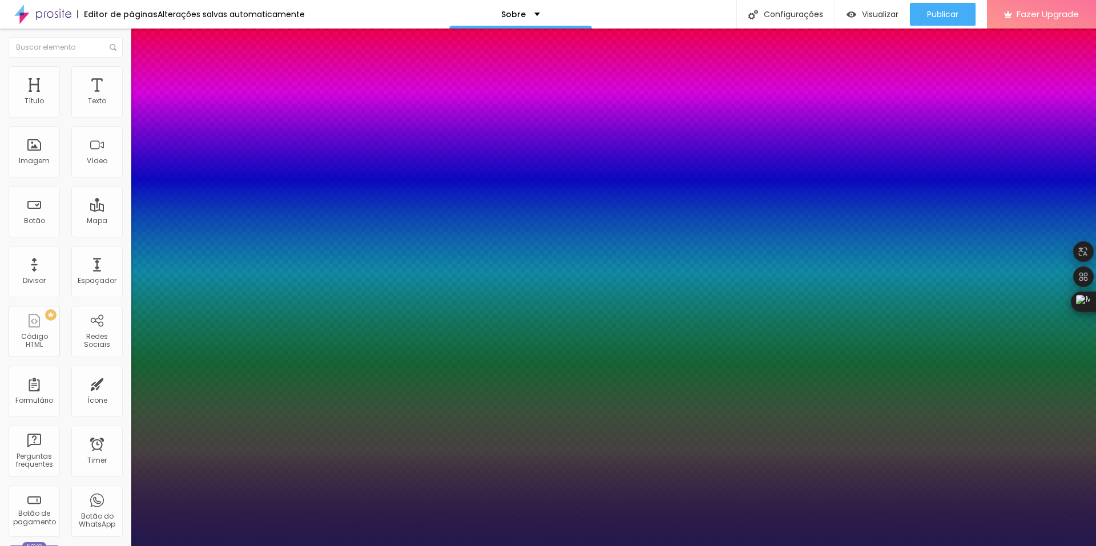
drag, startPoint x: 182, startPoint y: 193, endPoint x: 173, endPoint y: 190, distance: 9.0
click at [815, 546] on div at bounding box center [548, 546] width 1096 height 0
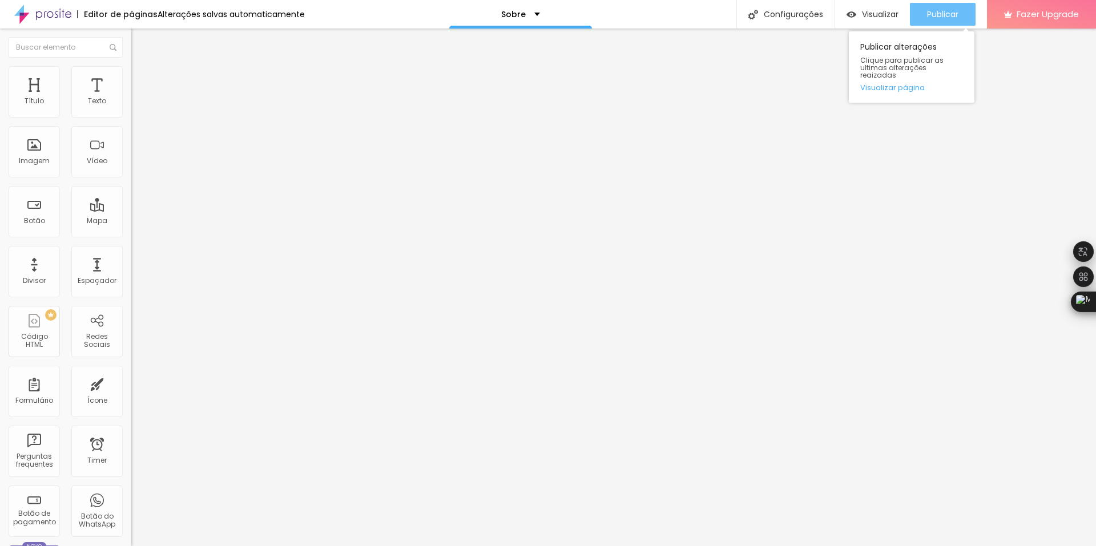
click at [948, 18] on span "Publicar" at bounding box center [942, 14] width 31 height 9
click at [36, 151] on div "Imagem" at bounding box center [34, 151] width 51 height 51
click at [38, 164] on div "Imagem" at bounding box center [34, 161] width 31 height 8
click at [38, 163] on div "Imagem" at bounding box center [34, 161] width 31 height 8
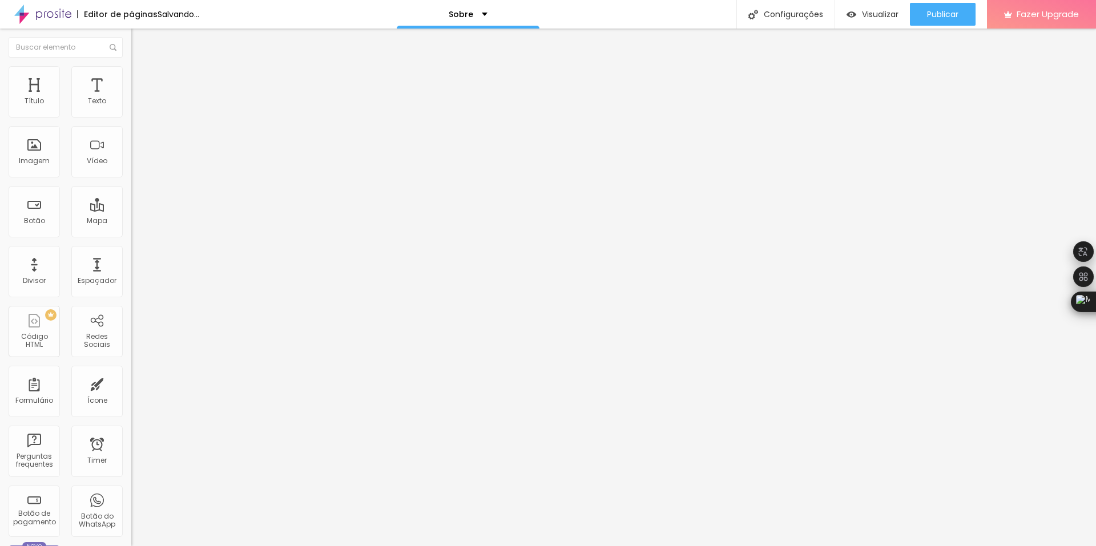
click at [131, 98] on span "Trocar imagem" at bounding box center [162, 94] width 62 height 10
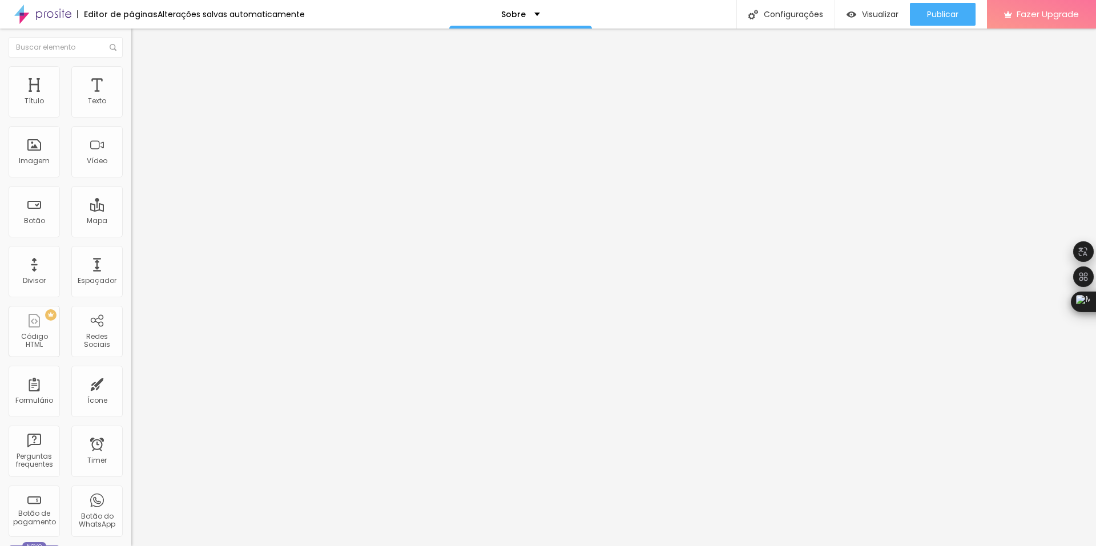
click at [131, 65] on img at bounding box center [136, 60] width 10 height 10
click at [140, 43] on img "button" at bounding box center [144, 41] width 9 height 9
click at [51, 158] on div "Imagem" at bounding box center [34, 151] width 51 height 51
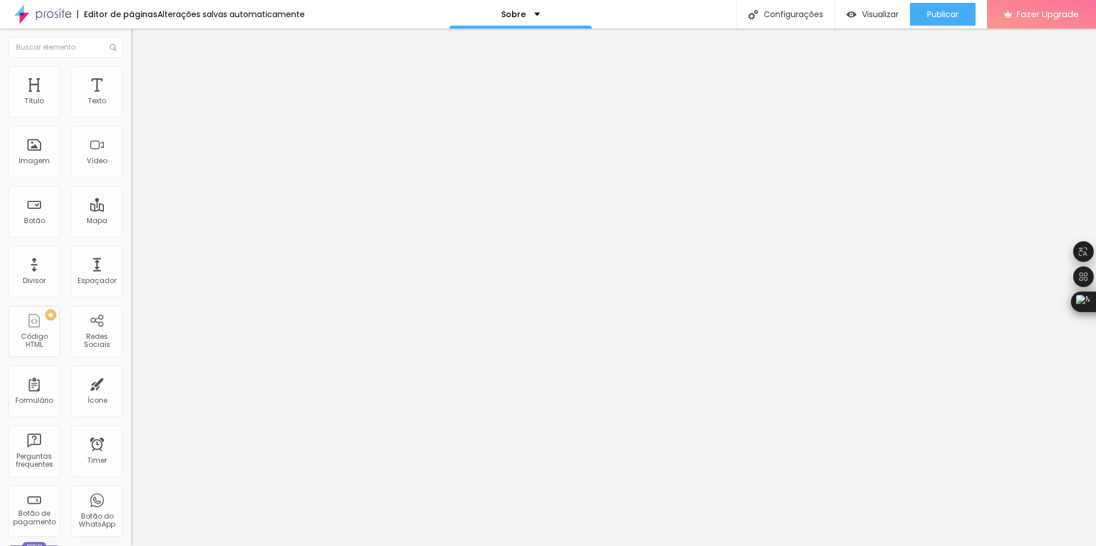
click at [131, 98] on span "Adicionar imagem" at bounding box center [168, 94] width 74 height 10
click at [30, 161] on div "Imagem" at bounding box center [34, 161] width 31 height 8
click at [131, 98] on span "Adicionar imagem" at bounding box center [168, 94] width 74 height 10
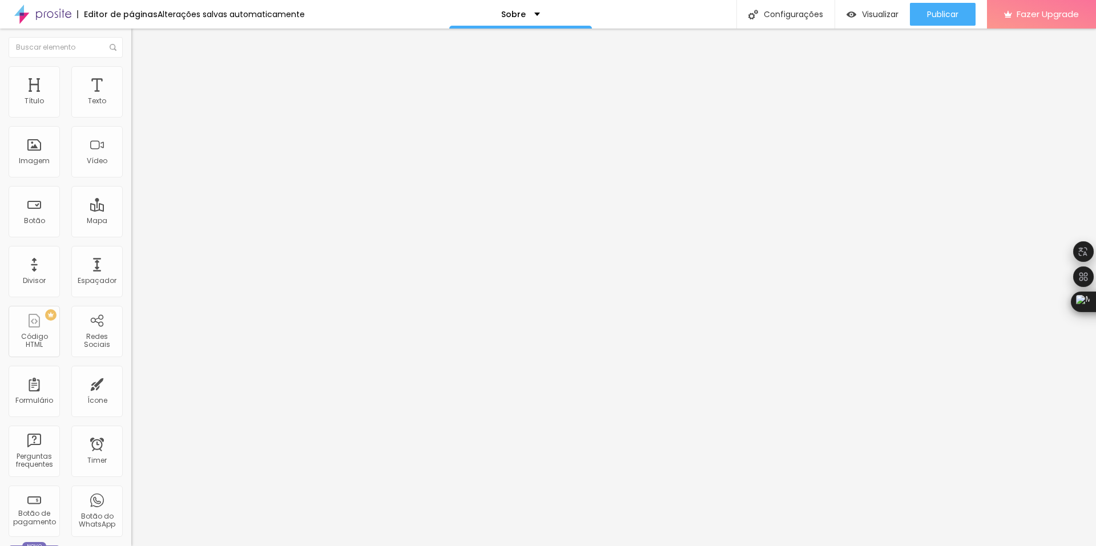
click at [131, 98] on span "Trocar imagem" at bounding box center [162, 94] width 62 height 10
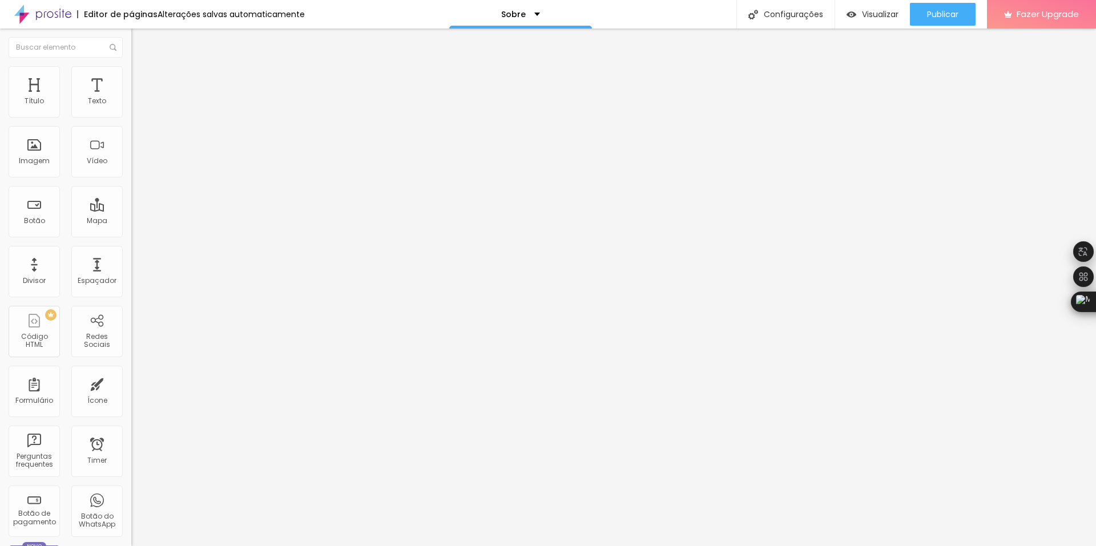
click at [948, 10] on span "Publicar" at bounding box center [942, 14] width 31 height 9
click at [931, 14] on span "Publicar" at bounding box center [942, 14] width 31 height 9
click at [867, 10] on span "Visualizar" at bounding box center [870, 14] width 37 height 9
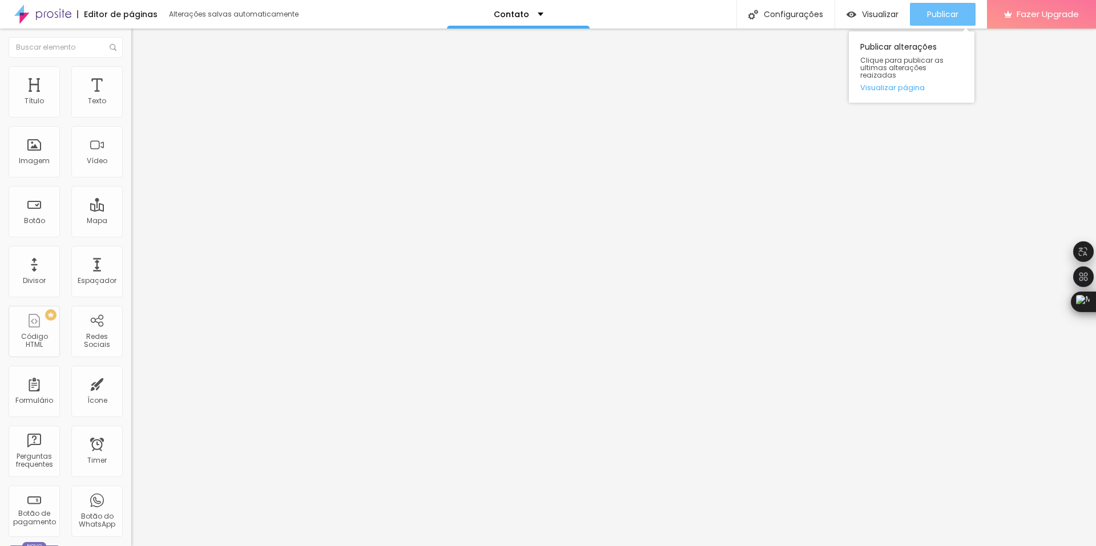
click at [929, 10] on span "Publicar" at bounding box center [942, 14] width 31 height 9
click at [131, 68] on img at bounding box center [136, 71] width 10 height 10
click at [131, 78] on li "Avançado" at bounding box center [196, 83] width 131 height 11
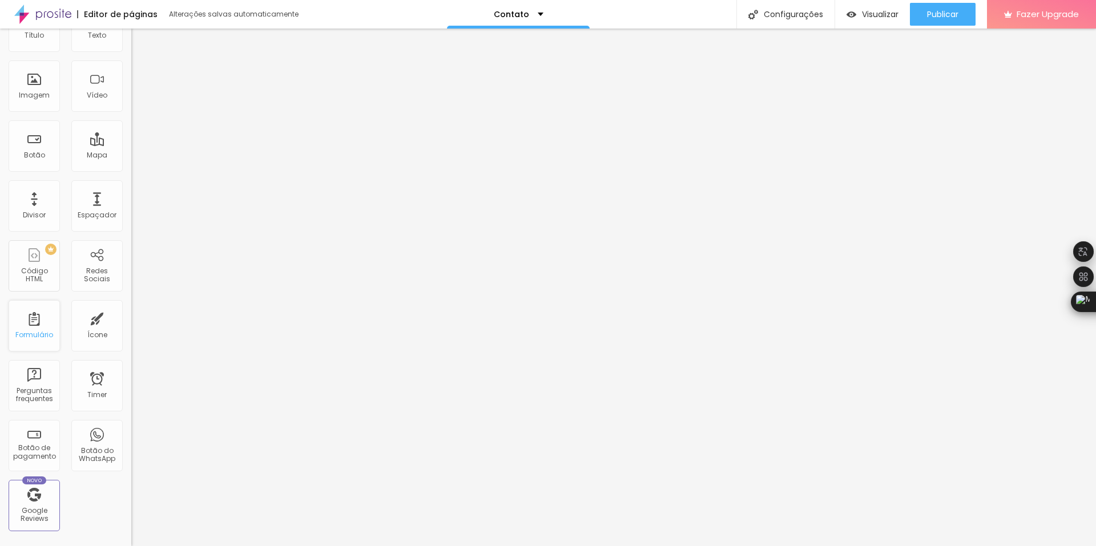
scroll to position [224, 0]
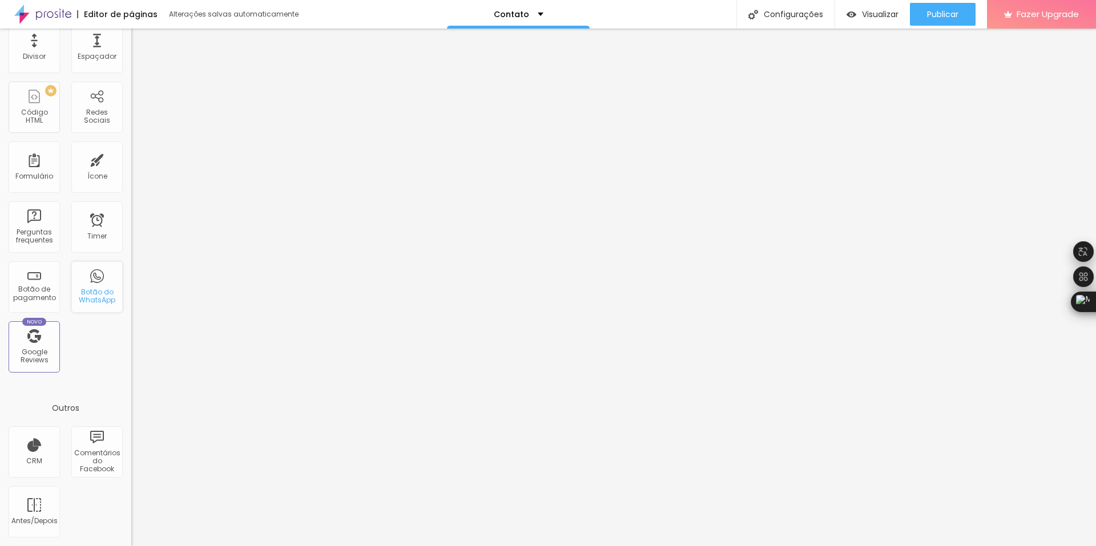
click at [85, 288] on div "Botão do WhatsApp" at bounding box center [96, 296] width 45 height 17
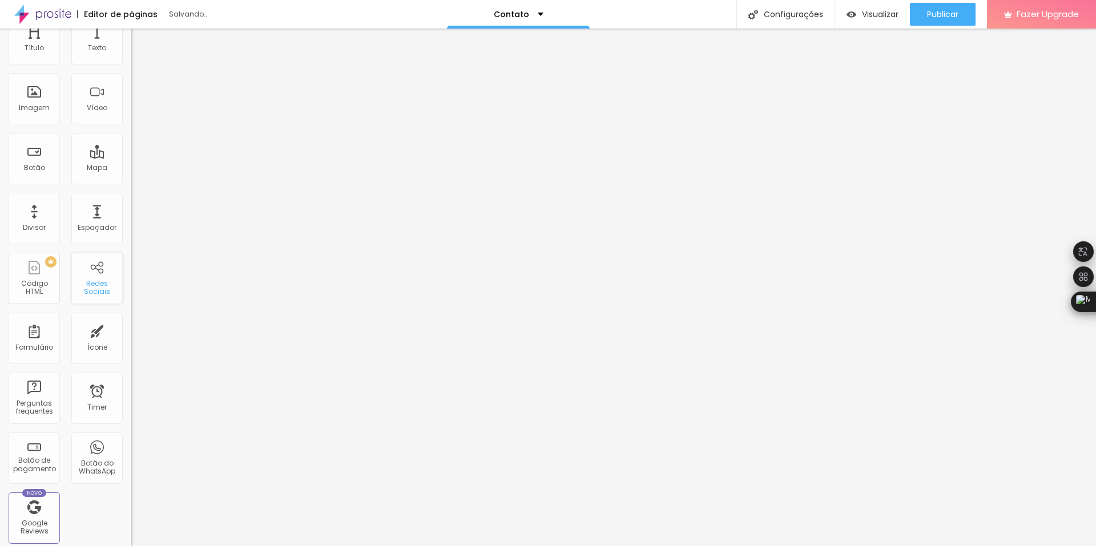
scroll to position [0, 0]
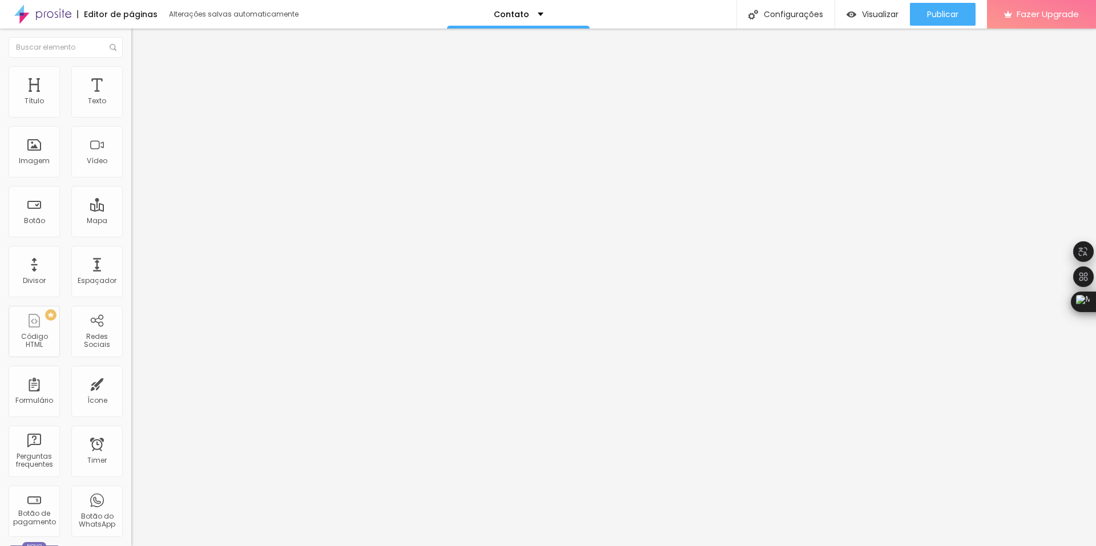
click at [131, 115] on img at bounding box center [135, 119] width 8 height 8
click at [131, 231] on div "Instagram" at bounding box center [196, 234] width 131 height 7
click at [131, 388] on input "https://" at bounding box center [199, 393] width 137 height 11
paste input "https://www.instagram.com/renatinhaanchieta/"
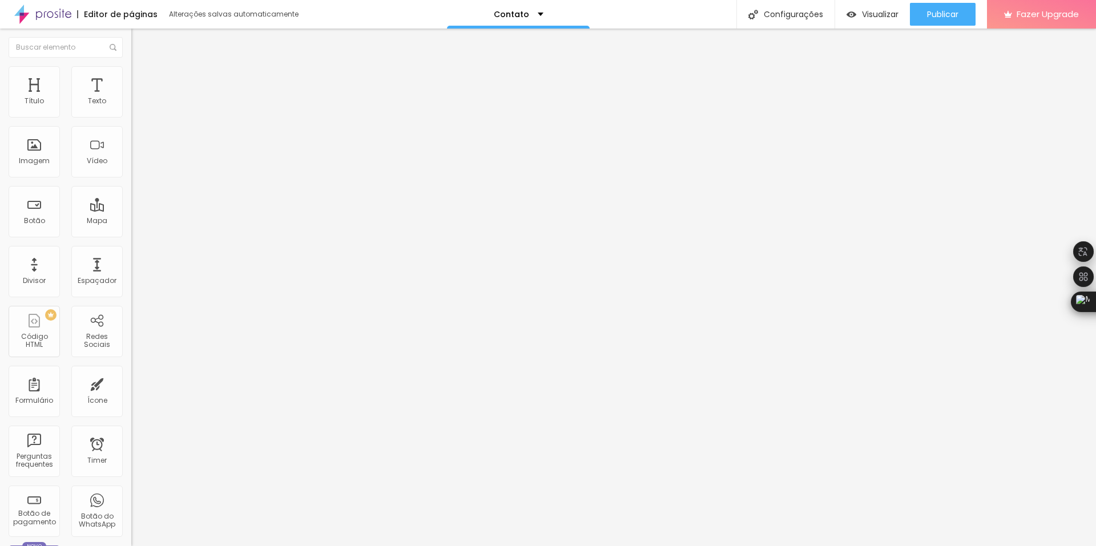
scroll to position [0, 101]
type input "https://https://www.instagram.com/renatinhaanchieta"
click at [943, 7] on div "Publicar" at bounding box center [942, 14] width 31 height 23
click at [855, 12] on div "Visualizar" at bounding box center [863, 15] width 52 height 10
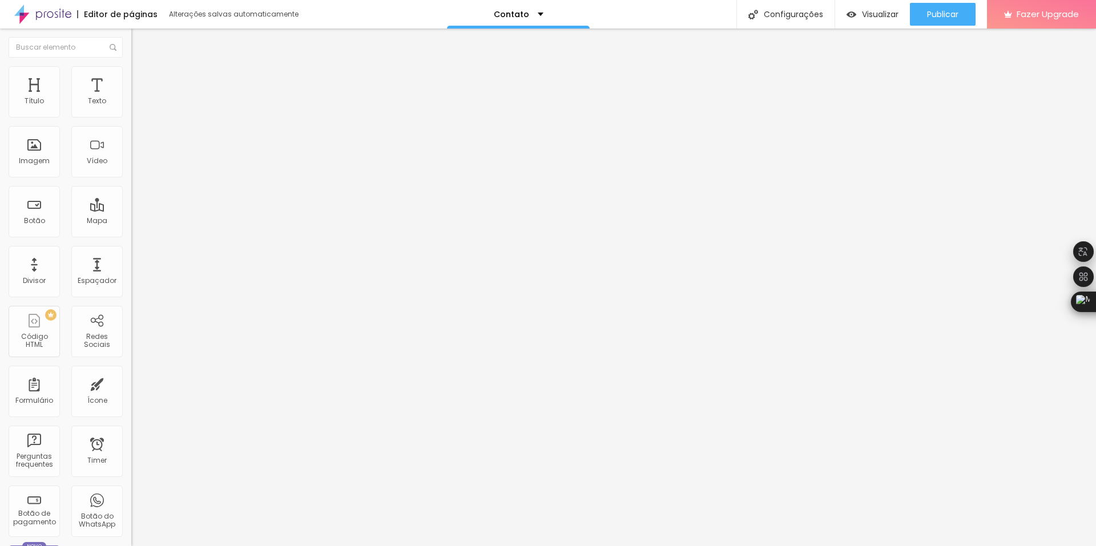
click at [131, 231] on div "Instagram" at bounding box center [196, 234] width 131 height 7
click at [131, 388] on input "https://https://www.instagram.com/renatinhaanchieta" at bounding box center [199, 393] width 137 height 11
type input "https://https://wwinstagram.com/renatinhaanchieta"
click at [131, 388] on input "https://https://wwinstagram.com/renatinhaanchieta" at bounding box center [199, 393] width 137 height 11
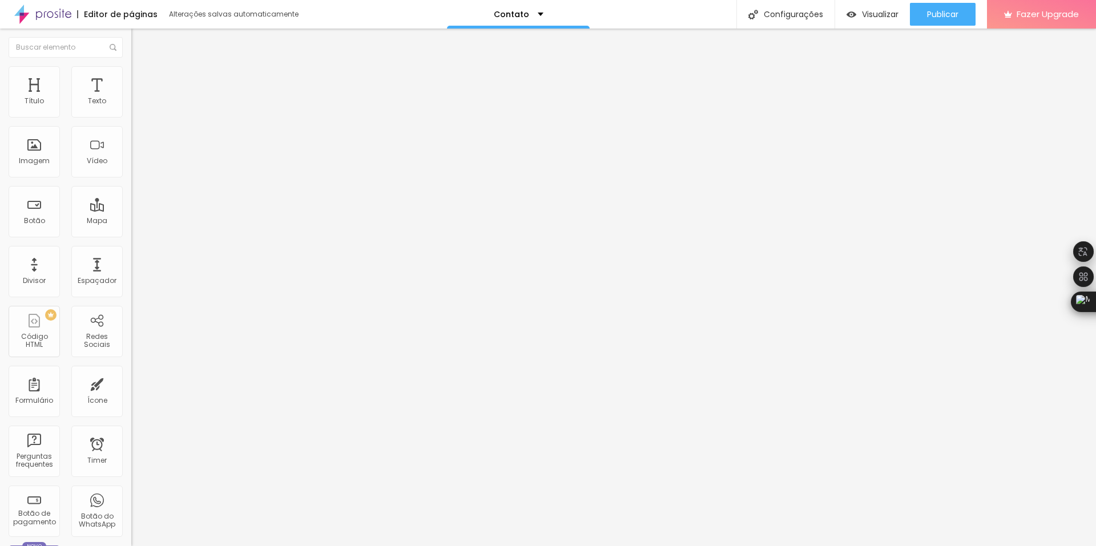
click at [131, 388] on input "https://https://wwinstagram.com/renatinhaanchieta" at bounding box center [199, 393] width 137 height 11
paste input "https://www.instagram.com/renatinhaanchieta/"
type input "https://www.instagram.com/renatinhaanchieta/"
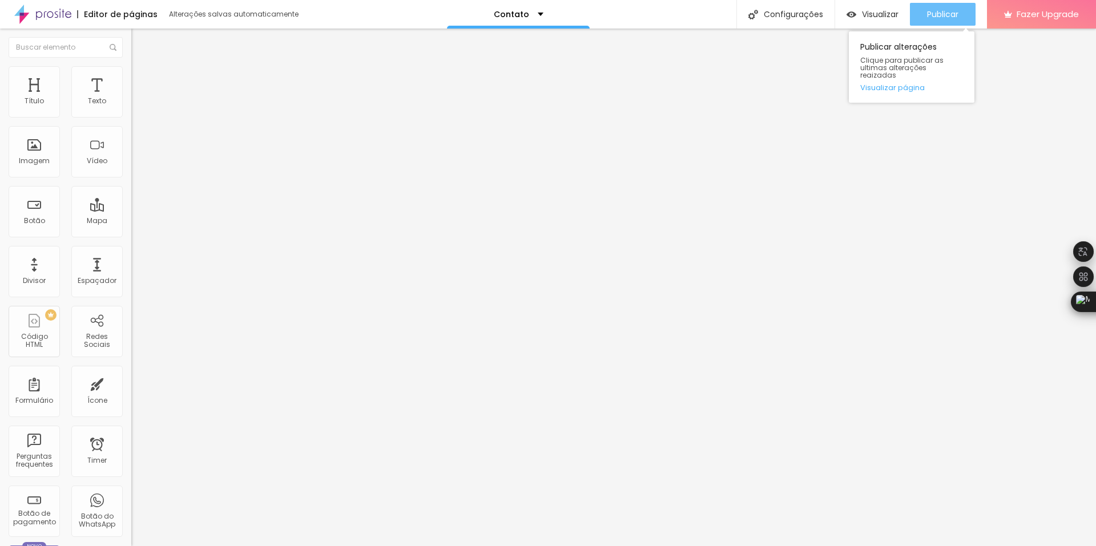
click at [950, 12] on span "Publicar" at bounding box center [942, 14] width 31 height 9
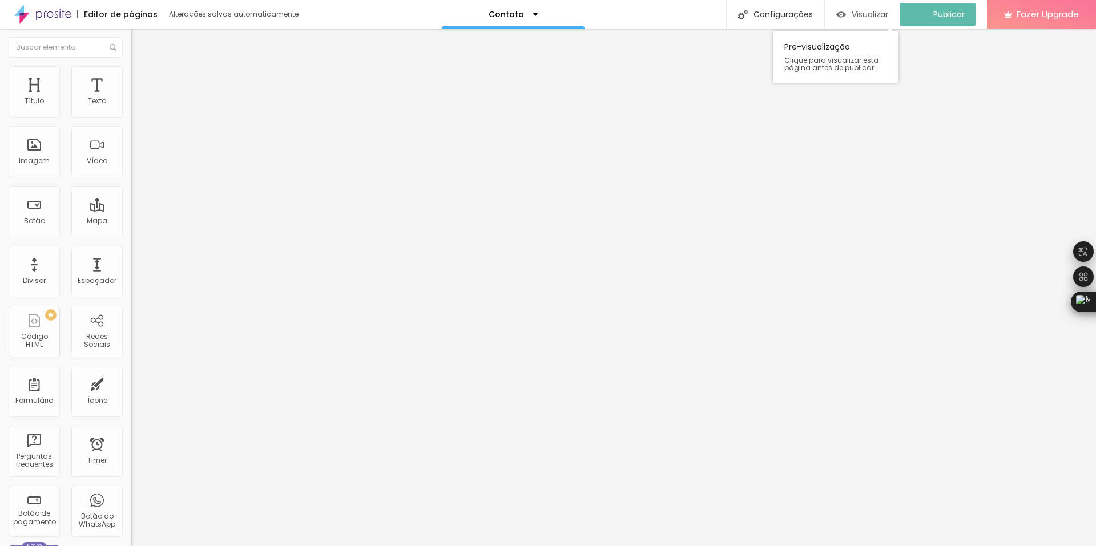
click at [874, 13] on span "Visualizar" at bounding box center [870, 14] width 37 height 9
click at [131, 78] on img at bounding box center [136, 83] width 10 height 10
click at [131, 73] on li "Estilo" at bounding box center [196, 71] width 131 height 11
click at [140, 42] on img "button" at bounding box center [144, 41] width 9 height 9
drag, startPoint x: 86, startPoint y: 210, endPoint x: 43, endPoint y: 211, distance: 42.8
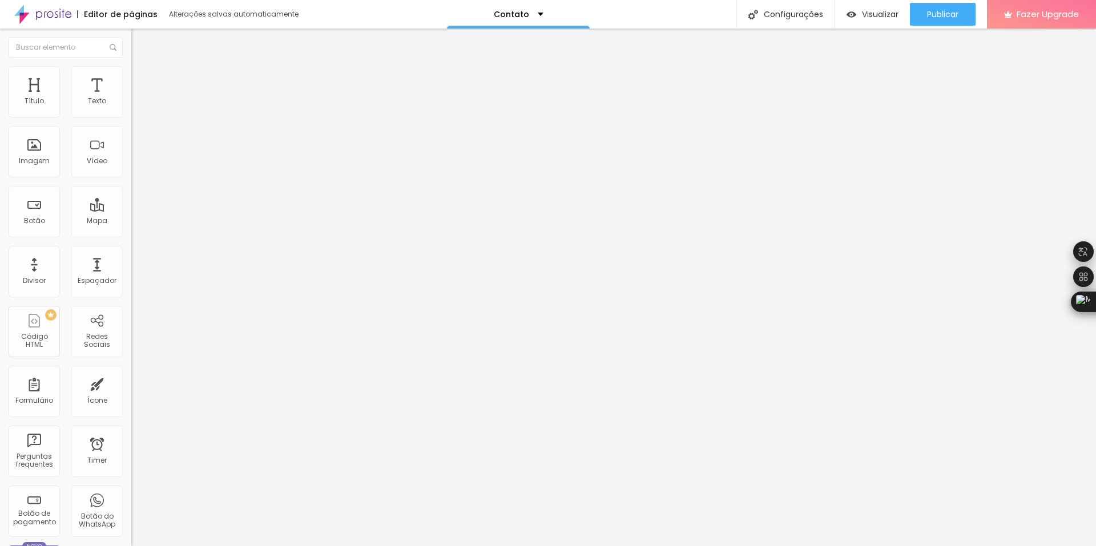
click at [131, 395] on textarea "Olá, cheguei até você pela página {page_title} e gostaria de mais informações" at bounding box center [195, 404] width 129 height 19
click at [131, 395] on textarea "Olá, cheguei até você pela página contato e gostaria de mais informações" at bounding box center [195, 404] width 129 height 19
type textarea "Olá, cheguei até você pela página contato e gostaria de mais conversar sobre tr…"
click at [131, 116] on input "text" at bounding box center [199, 110] width 137 height 11
type input "(21)99763-5527"
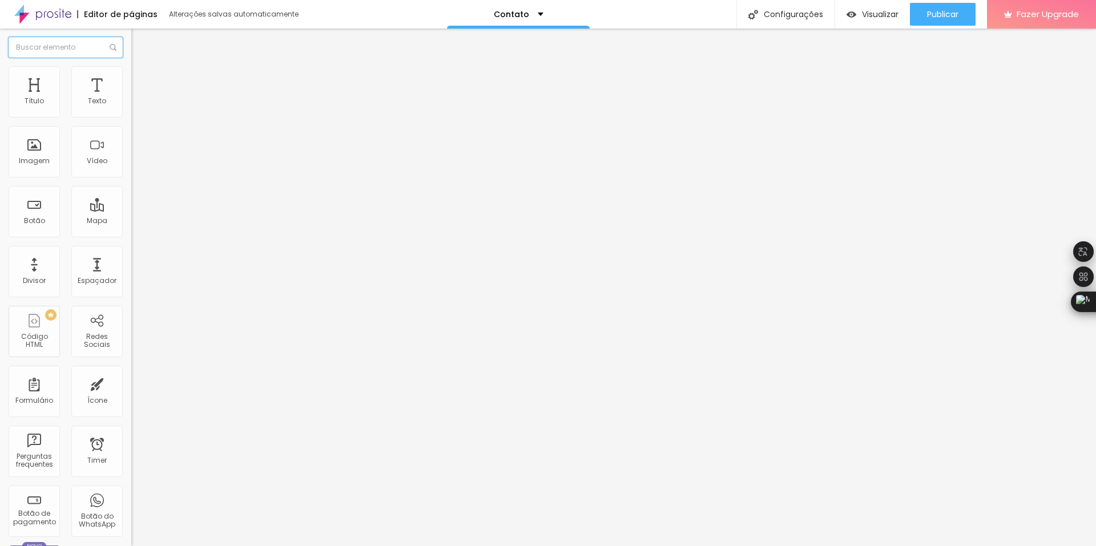
type input "21997635527"
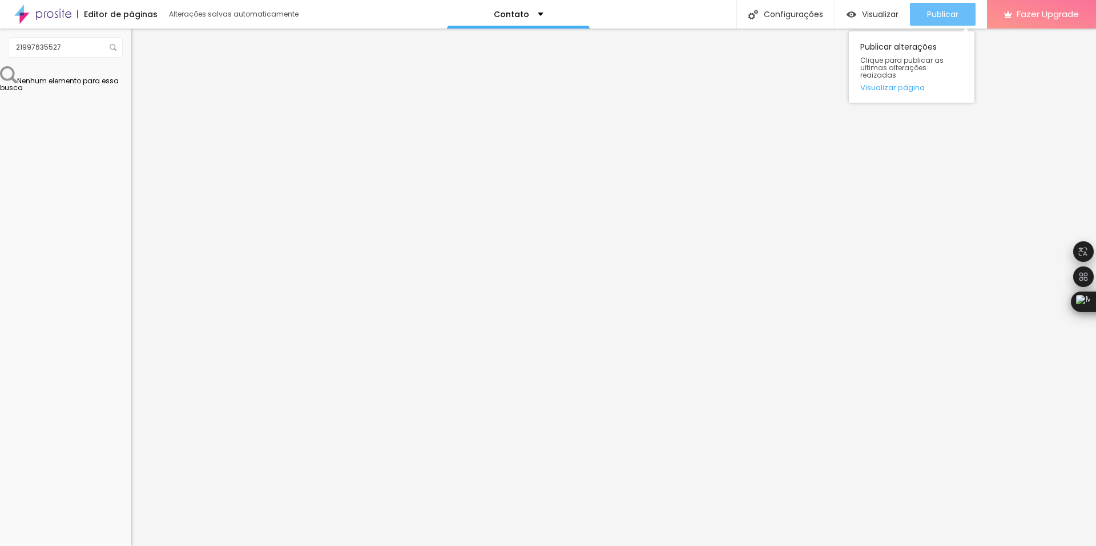
click at [934, 6] on div "Publicar" at bounding box center [942, 14] width 31 height 23
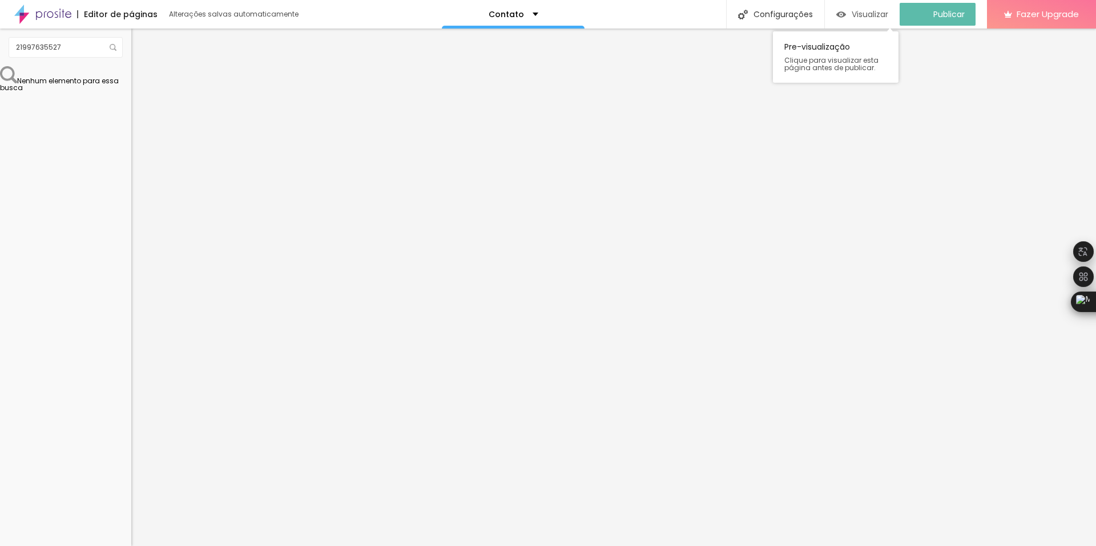
click at [877, 13] on span "Visualizar" at bounding box center [870, 14] width 37 height 9
click at [131, 77] on img at bounding box center [136, 80] width 10 height 10
click at [131, 87] on img at bounding box center [136, 92] width 10 height 10
click at [140, 41] on div "Editar Botão do WhatsApp" at bounding box center [197, 46] width 114 height 18
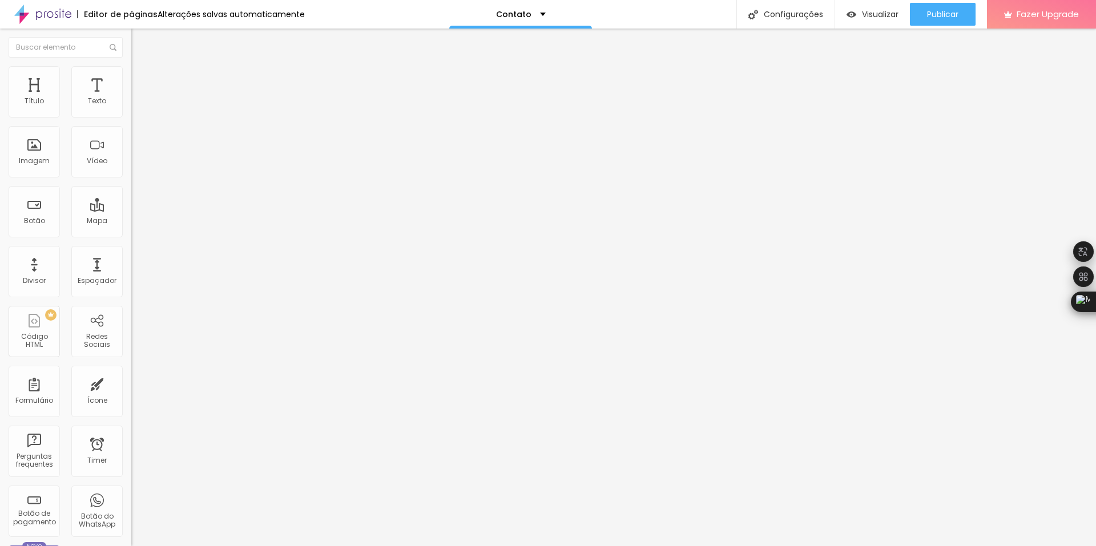
click at [131, 69] on img at bounding box center [136, 71] width 10 height 10
click at [131, 78] on img at bounding box center [136, 83] width 10 height 10
click at [131, 67] on img at bounding box center [136, 71] width 10 height 10
click at [131, 65] on img at bounding box center [136, 60] width 10 height 10
drag, startPoint x: 65, startPoint y: 130, endPoint x: 0, endPoint y: 123, distance: 65.4
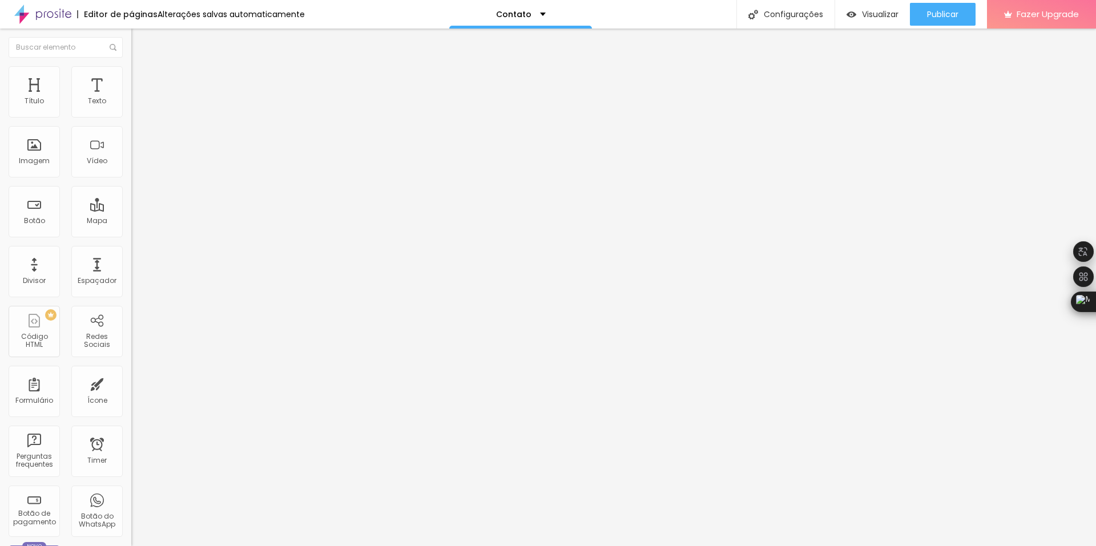
click at [131, 123] on div "Endereço Alboom Brasil Alinhamento 15 Zoom" at bounding box center [196, 203] width 131 height 228
type input "n"
type input "Itaipu - Niterói"
click at [933, 13] on span "Publicar" at bounding box center [942, 14] width 31 height 9
drag, startPoint x: 53, startPoint y: 331, endPoint x: 95, endPoint y: 340, distance: 43.9
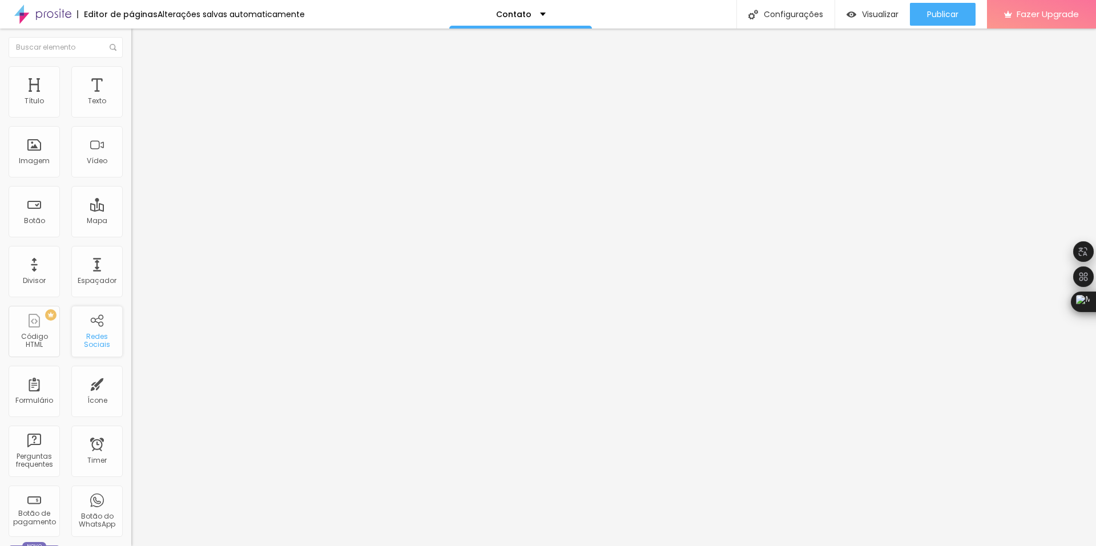
click at [57, 335] on div "PREMIUM Código HTML" at bounding box center [34, 331] width 51 height 51
click at [33, 395] on div "Formulário" at bounding box center [34, 391] width 51 height 51
click at [931, 11] on span "Publicar" at bounding box center [942, 14] width 31 height 9
click at [131, 116] on input "text" at bounding box center [199, 110] width 137 height 11
type input "[PHONE_NUMBER]"
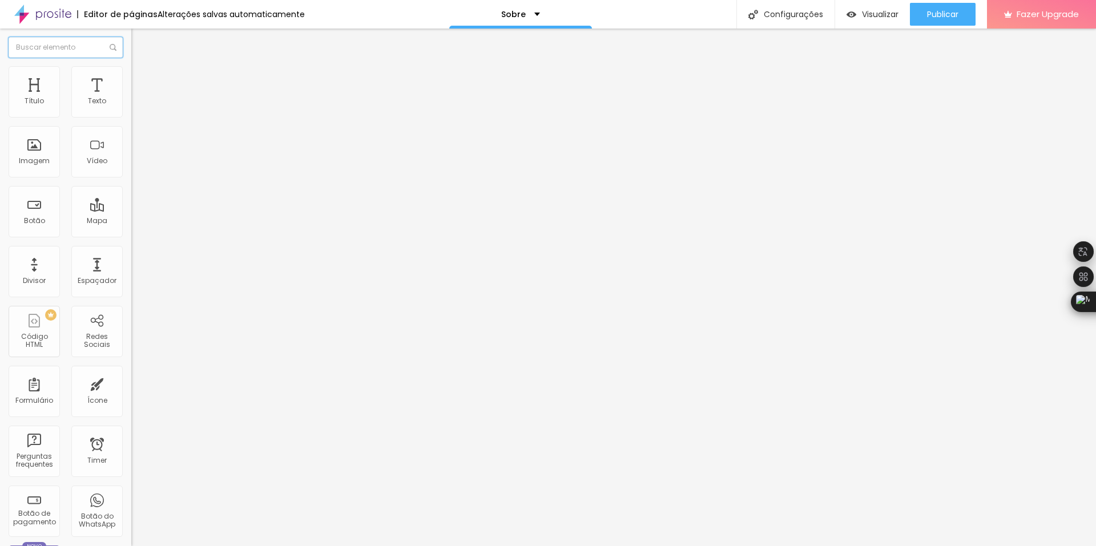
type input "21997635527"
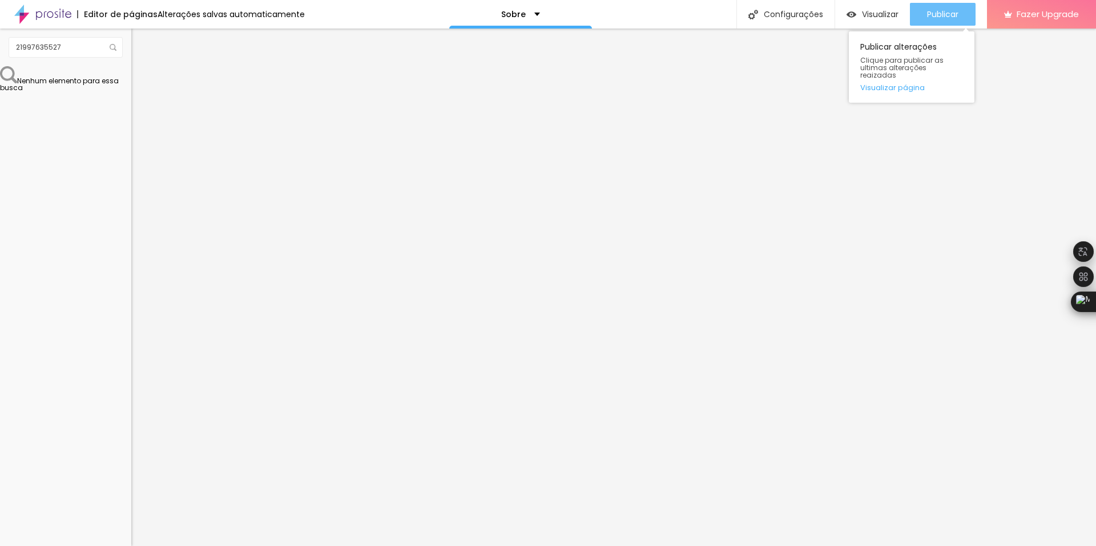
click at [939, 14] on span "Publicar" at bounding box center [942, 14] width 31 height 9
click at [140, 43] on img "button" at bounding box center [144, 46] width 9 height 9
click at [131, 71] on li "Estilo" at bounding box center [196, 71] width 131 height 11
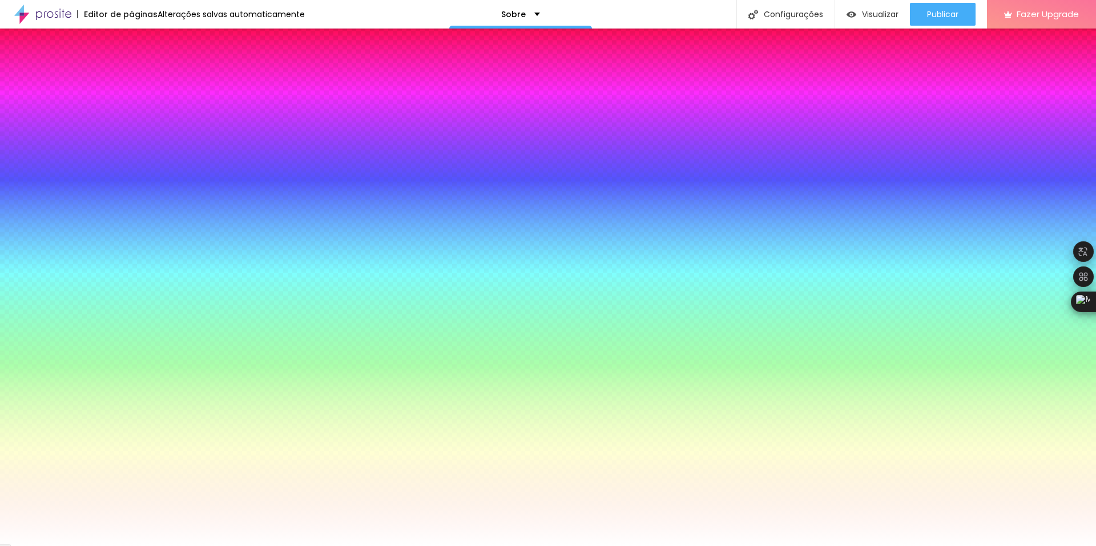
click at [142, 81] on span "Avançado" at bounding box center [161, 86] width 38 height 10
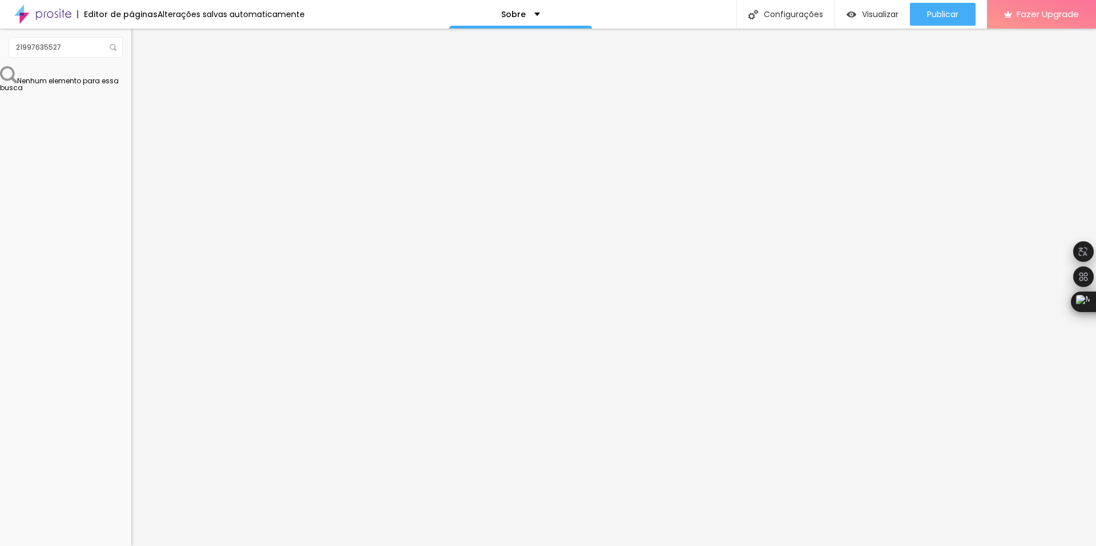
click at [131, 65] on img at bounding box center [136, 60] width 10 height 10
click at [140, 39] on img "button" at bounding box center [144, 41] width 9 height 9
click at [140, 41] on img "button" at bounding box center [144, 41] width 9 height 9
click at [140, 38] on img "button" at bounding box center [144, 41] width 9 height 9
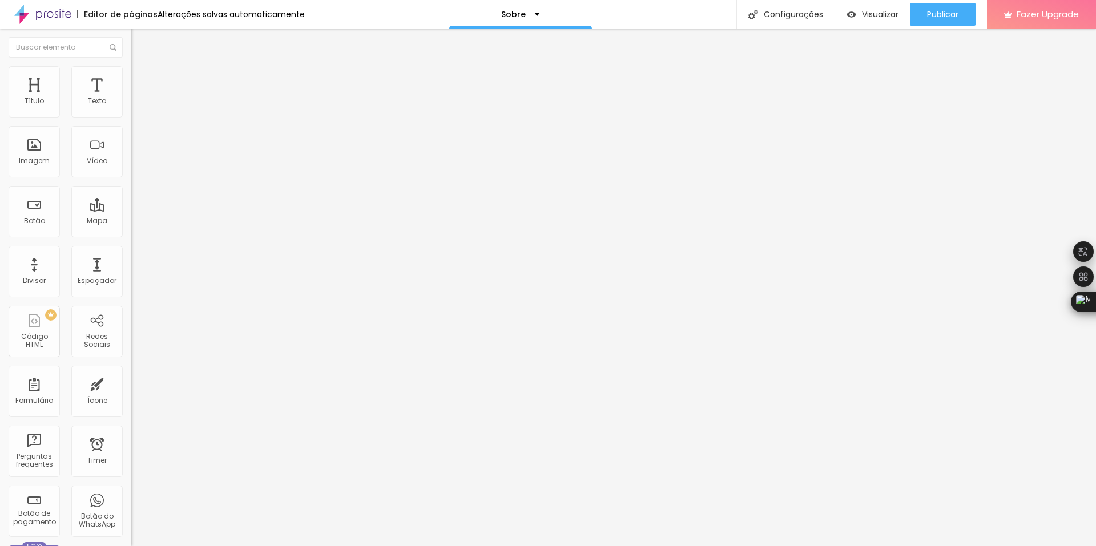
click at [131, 115] on img at bounding box center [135, 119] width 8 height 8
type input "https://"
click at [131, 436] on button "+ Adicionar Icone" at bounding box center [166, 441] width 71 height 11
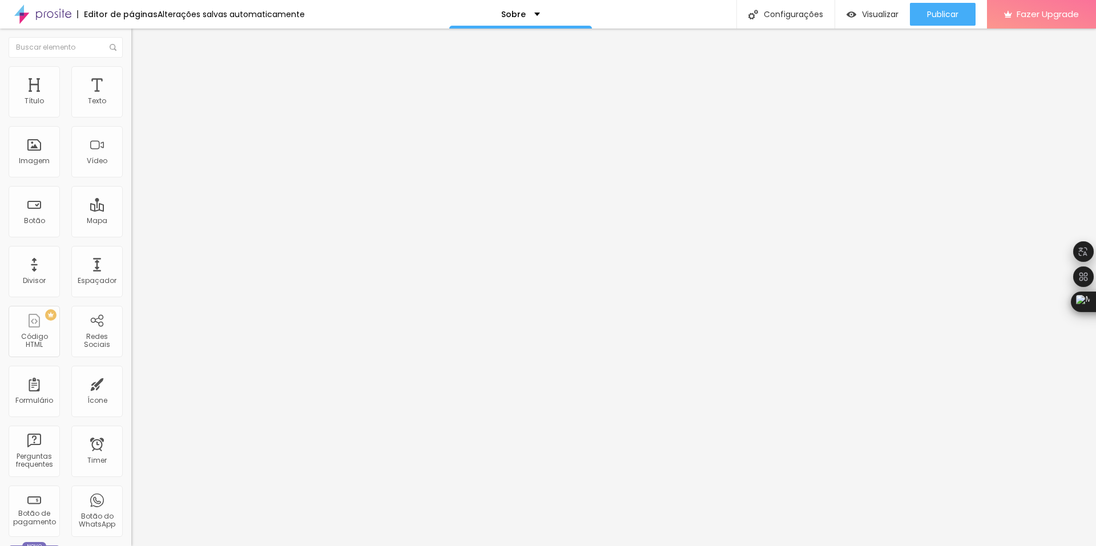
click at [131, 231] on div "Instagram" at bounding box center [196, 234] width 131 height 7
drag, startPoint x: 73, startPoint y: 184, endPoint x: 0, endPoint y: 182, distance: 73.1
click at [131, 182] on div "Instagram Rede social Instagram Endereço URL https:// Abrir em uma nova aba + A…" at bounding box center [196, 280] width 131 height 383
paste input "[URL][DOMAIN_NAME]"
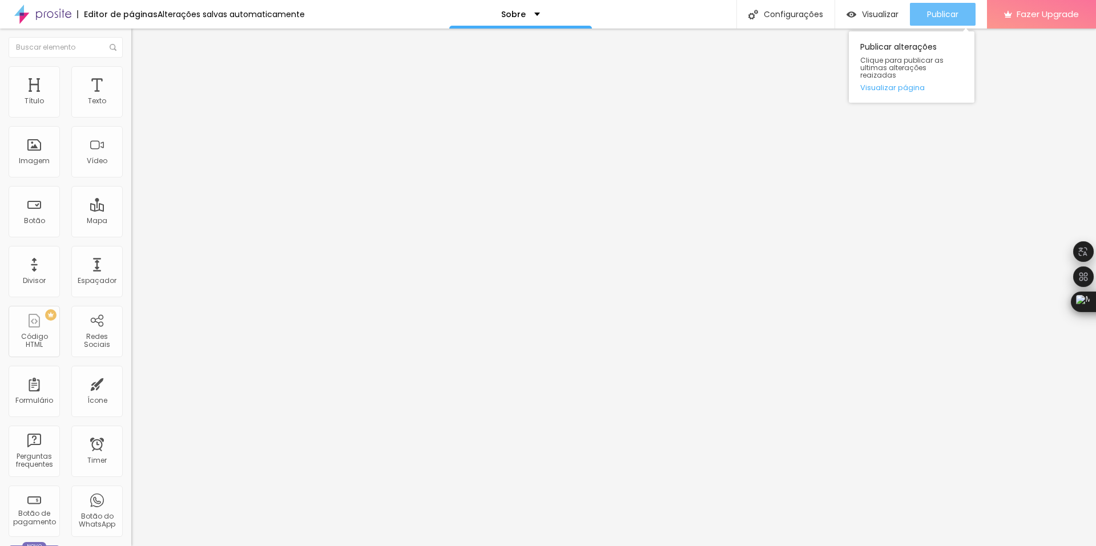
type input "[URL][DOMAIN_NAME]"
click at [933, 13] on span "Publicar" at bounding box center [942, 14] width 31 height 9
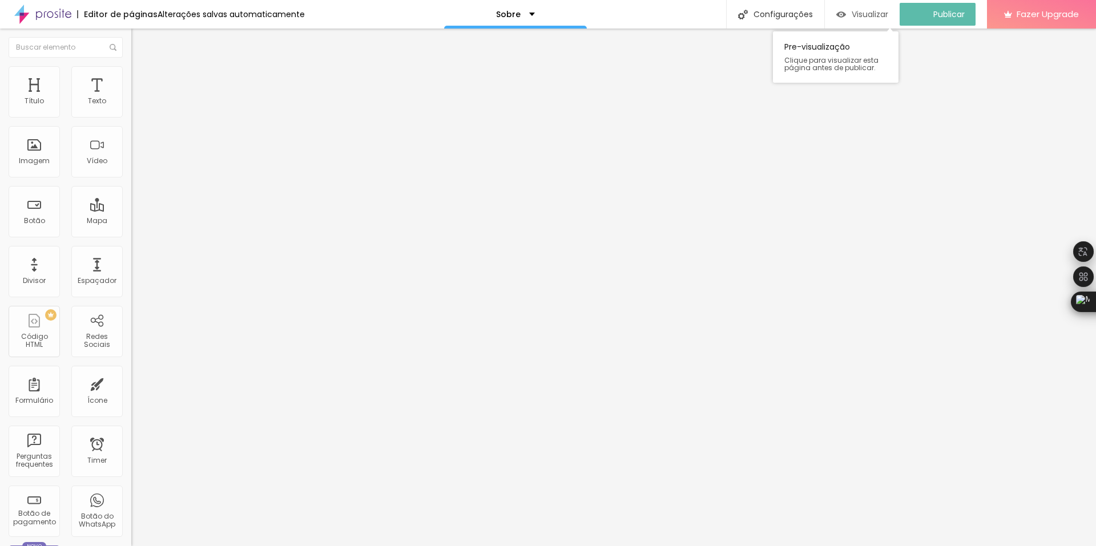
click at [882, 10] on span "Visualizar" at bounding box center [870, 14] width 37 height 9
click at [860, 14] on div "Visualizar" at bounding box center [873, 15] width 52 height 10
